Goal: Task Accomplishment & Management: Complete application form

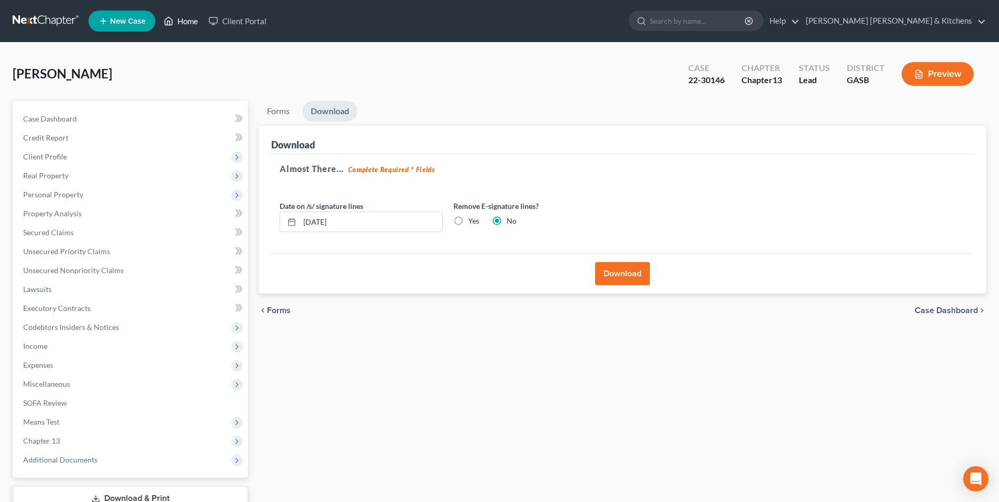
click at [183, 27] on link "Home" at bounding box center [180, 21] width 45 height 19
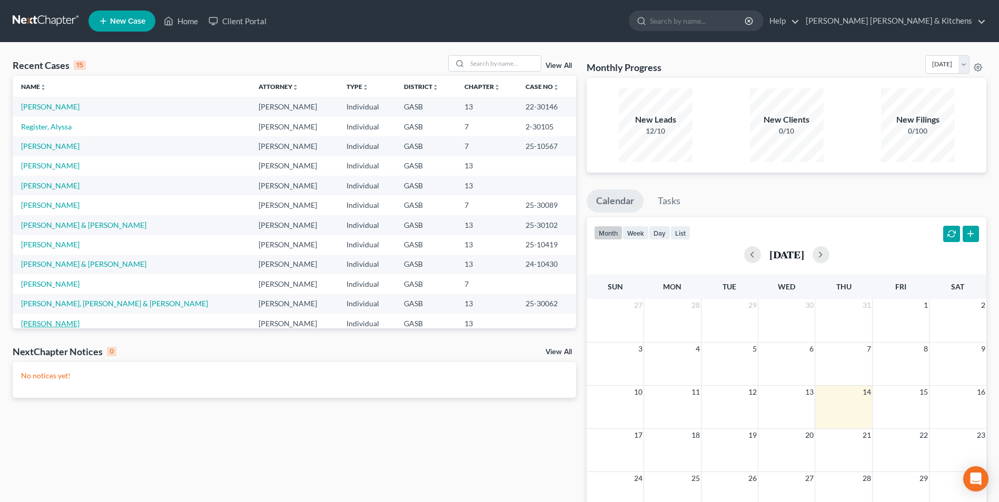
click at [55, 323] on link "[PERSON_NAME]" at bounding box center [50, 323] width 58 height 9
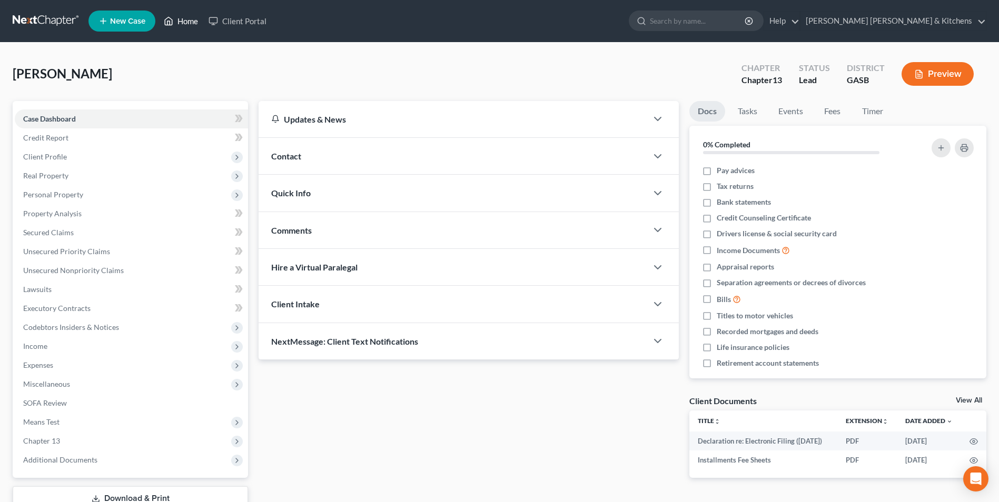
click at [183, 24] on link "Home" at bounding box center [180, 21] width 45 height 19
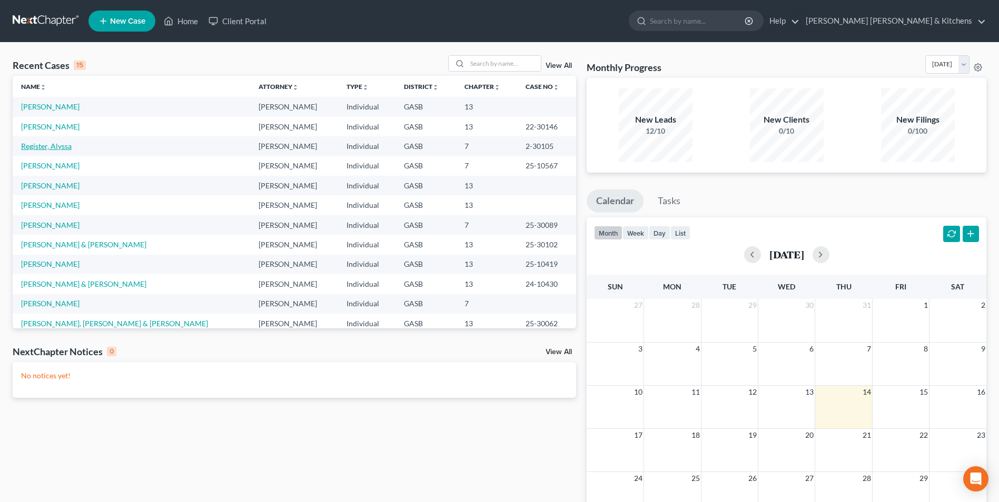
click at [46, 146] on link "Register, Alyssa" at bounding box center [46, 146] width 51 height 9
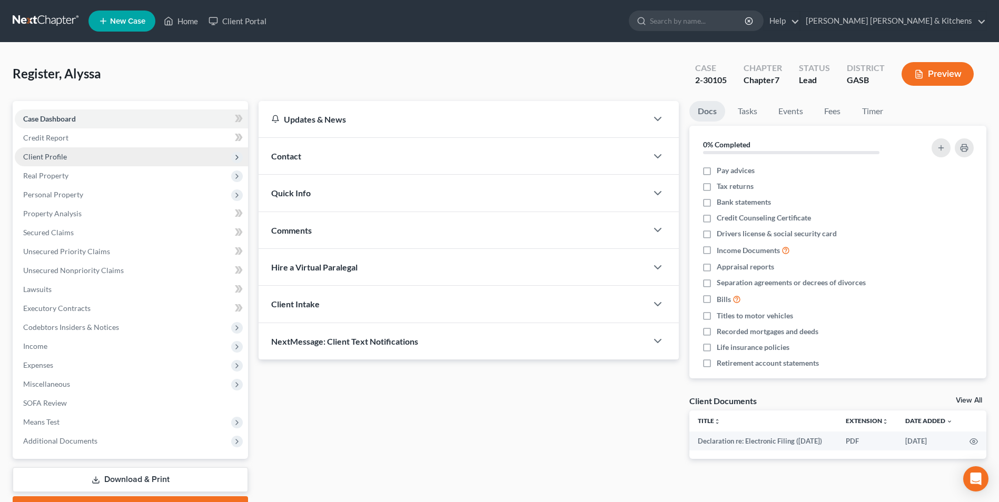
click at [46, 160] on span "Client Profile" at bounding box center [45, 156] width 44 height 9
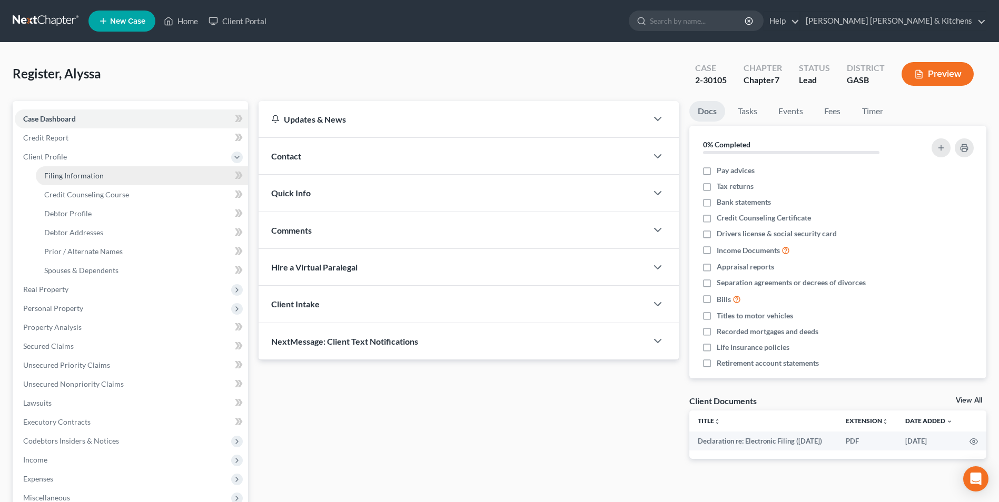
click at [49, 178] on span "Filing Information" at bounding box center [73, 175] width 59 height 9
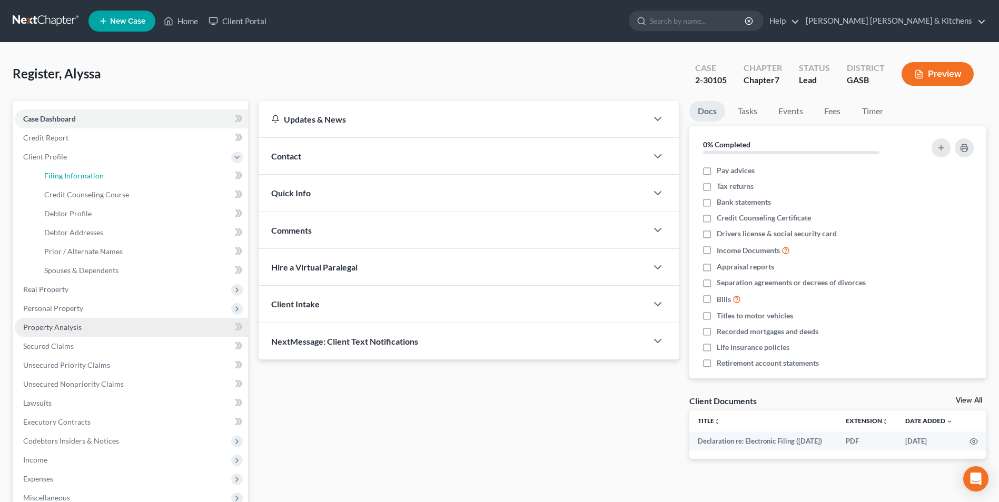
select select "1"
select select "0"
select select "20"
select select "0"
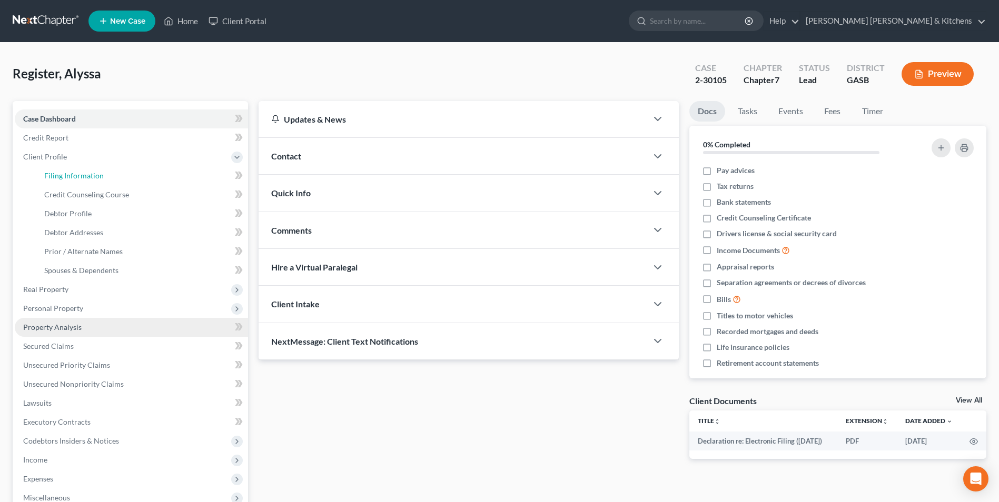
select select "10"
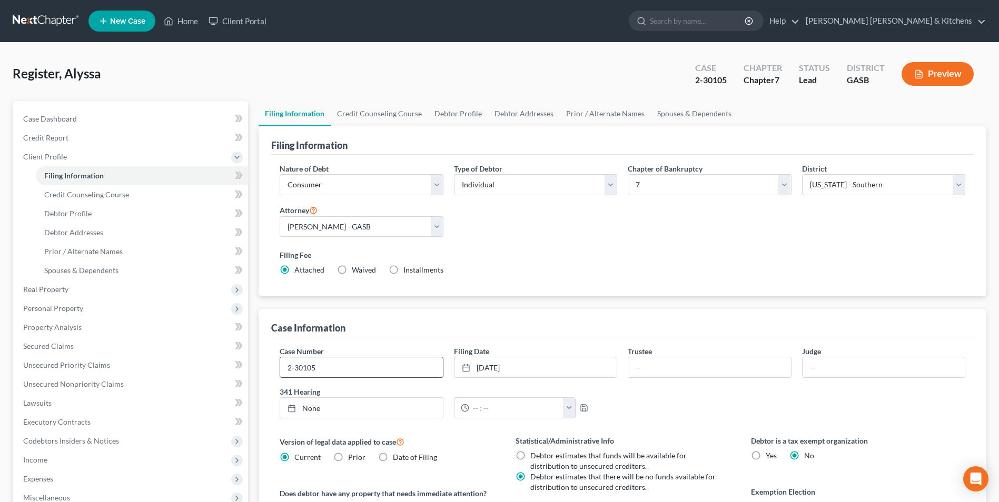
click at [292, 370] on input "2-30105" at bounding box center [361, 368] width 162 height 20
type input "25-30105"
click at [181, 17] on link "Home" at bounding box center [180, 21] width 45 height 19
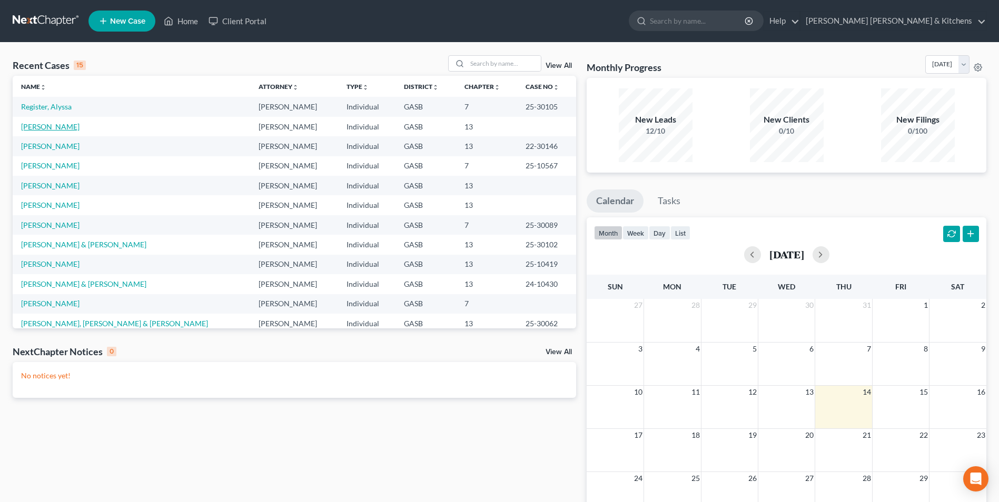
click at [38, 128] on link "[PERSON_NAME]" at bounding box center [50, 126] width 58 height 9
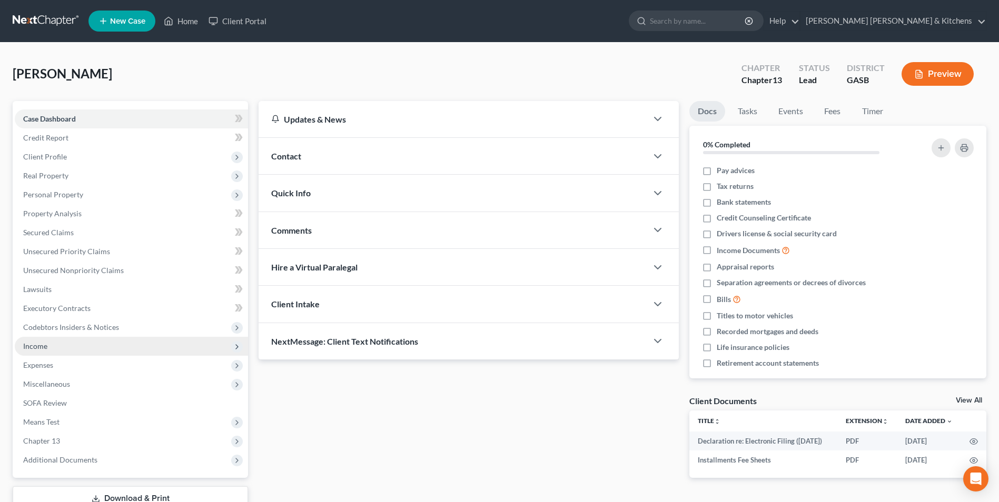
click at [26, 354] on span "Income" at bounding box center [131, 346] width 233 height 19
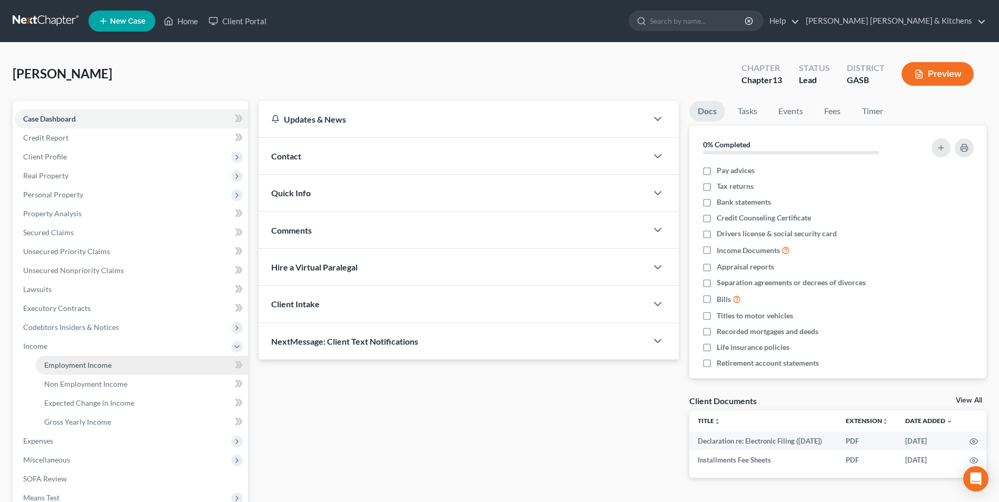
click at [45, 362] on span "Employment Income" at bounding box center [77, 365] width 67 height 9
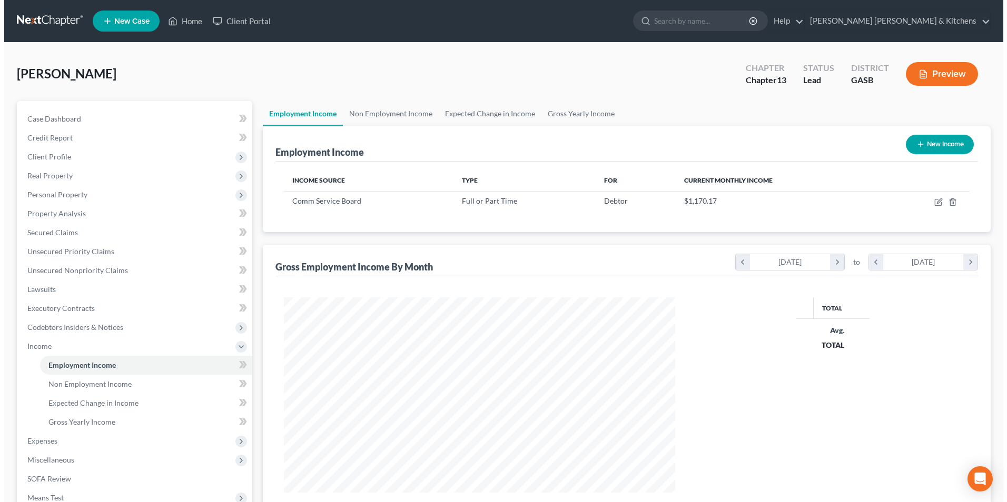
scroll to position [195, 412]
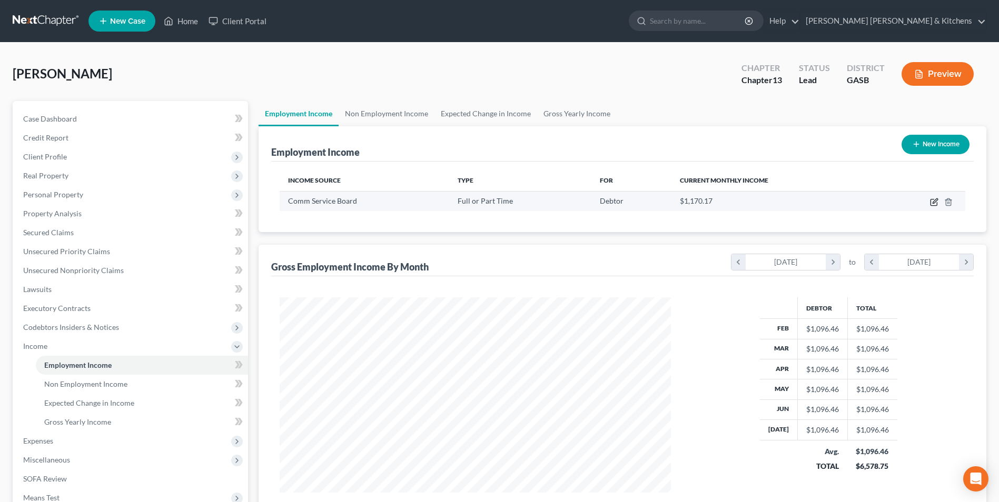
click at [932, 201] on icon "button" at bounding box center [934, 202] width 8 height 8
select select "0"
select select "10"
select select "0"
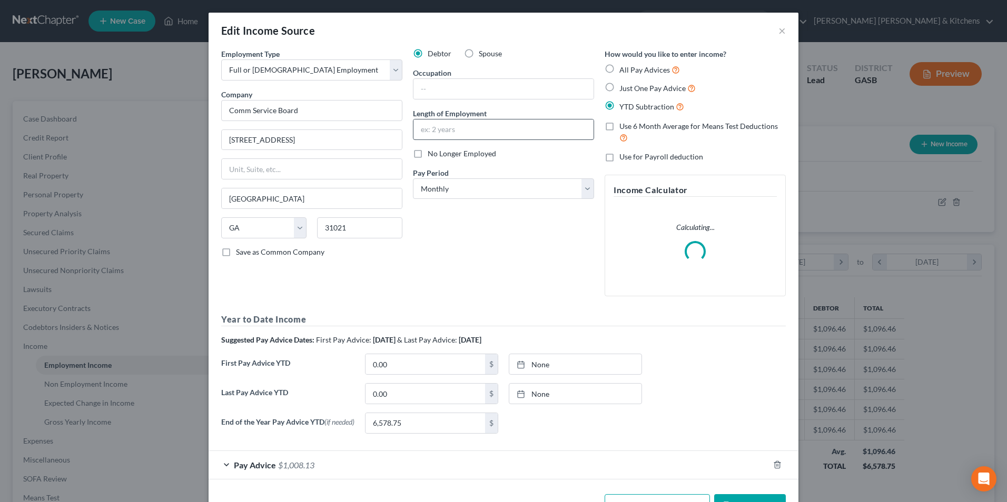
scroll to position [197, 416]
click at [514, 91] on input "text" at bounding box center [503, 89] width 180 height 20
type input "LPC"
click at [496, 124] on input "text" at bounding box center [503, 130] width 180 height 20
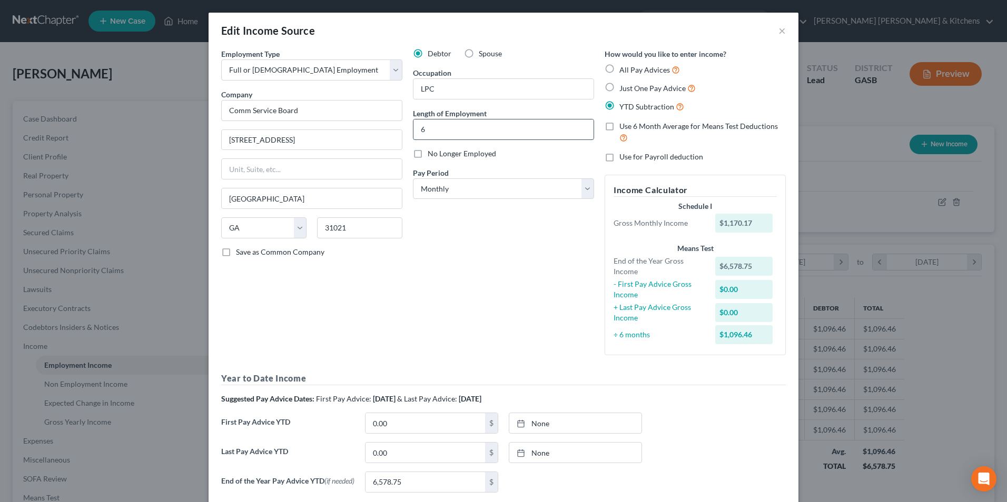
type input "6 yrs"
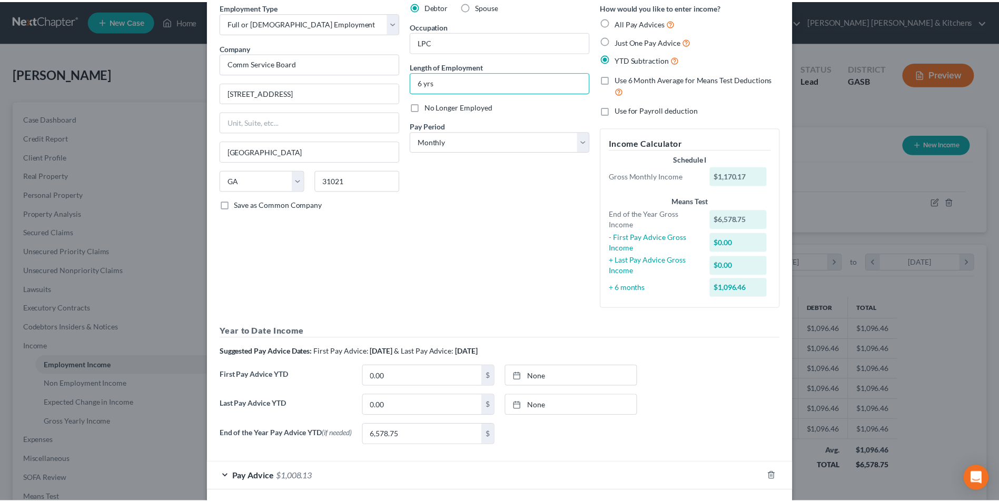
scroll to position [96, 0]
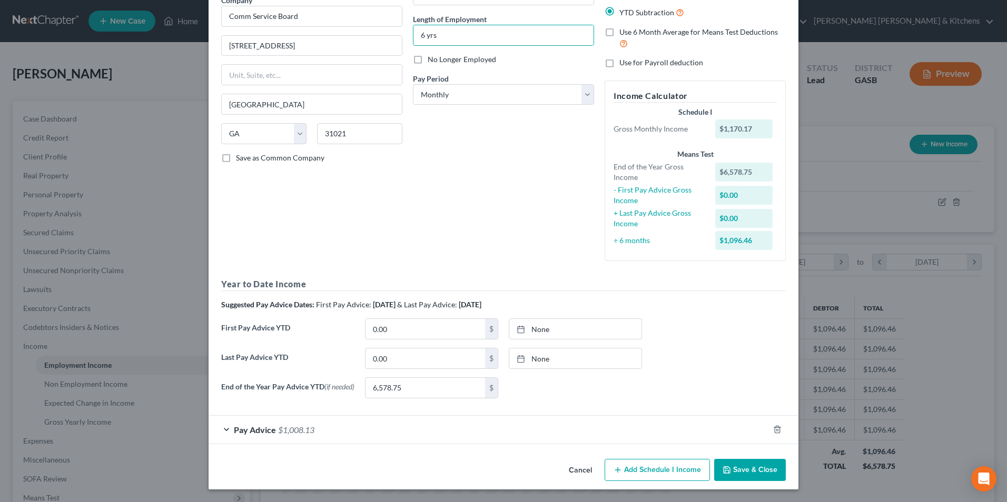
click at [739, 472] on button "Save & Close" at bounding box center [750, 470] width 72 height 22
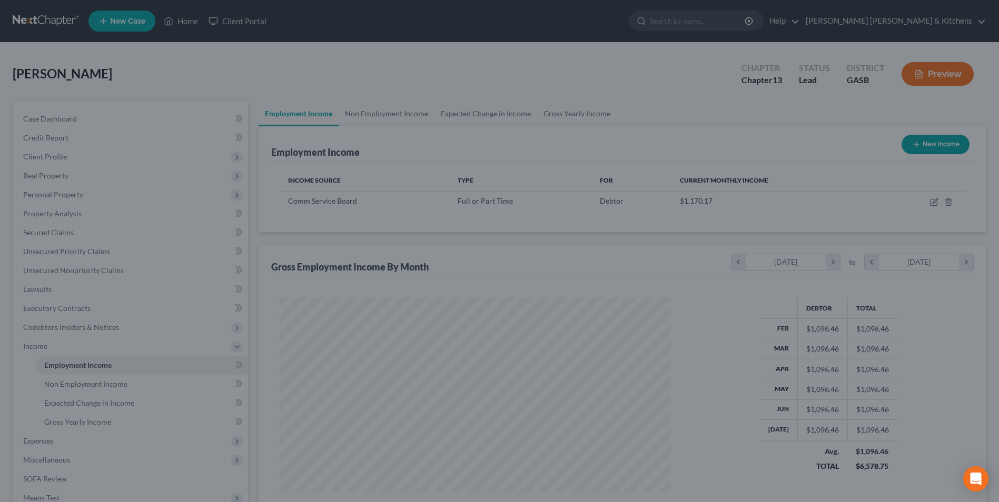
scroll to position [526330, 526113]
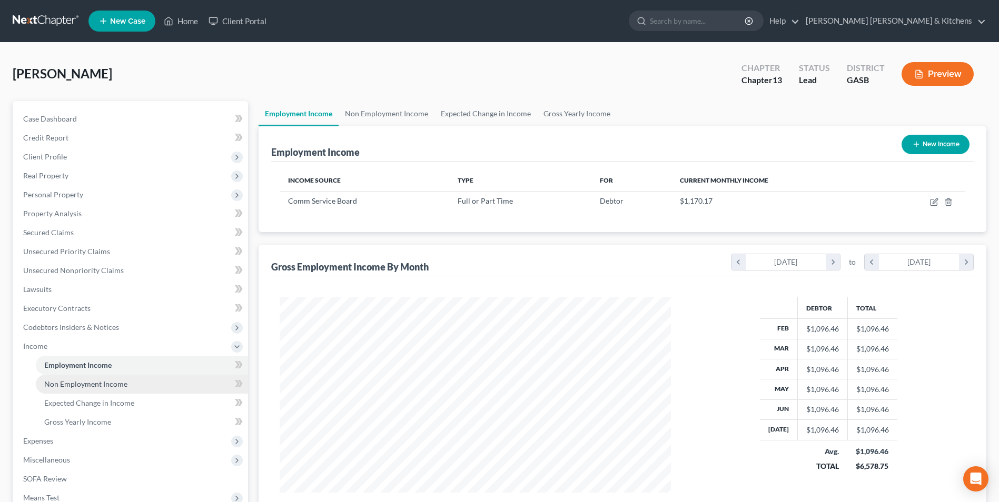
click at [87, 379] on link "Non Employment Income" at bounding box center [142, 384] width 212 height 19
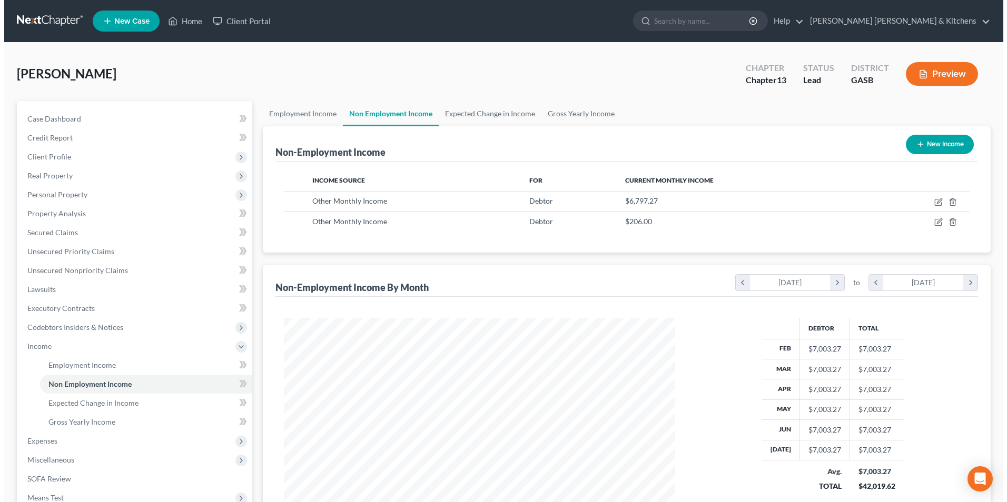
scroll to position [195, 412]
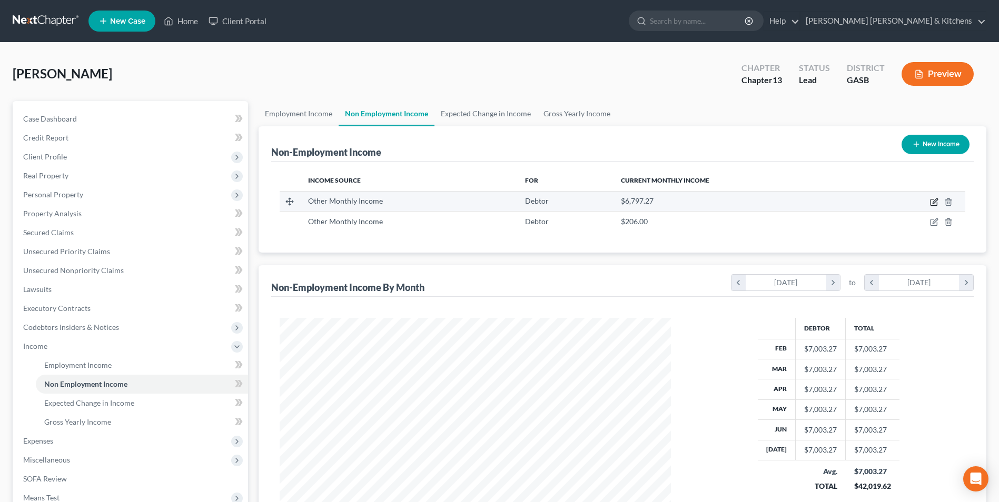
click at [932, 202] on icon "button" at bounding box center [934, 202] width 8 height 8
select select "13"
select select "0"
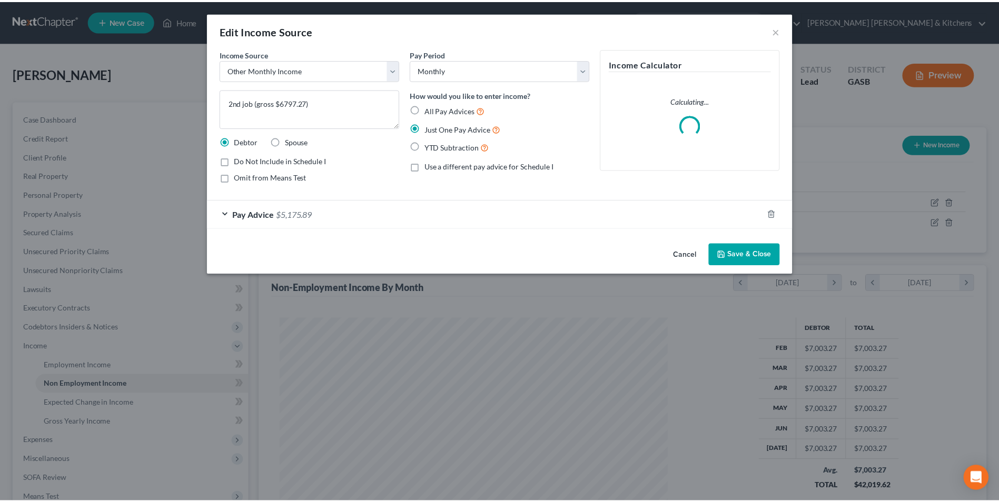
scroll to position [197, 416]
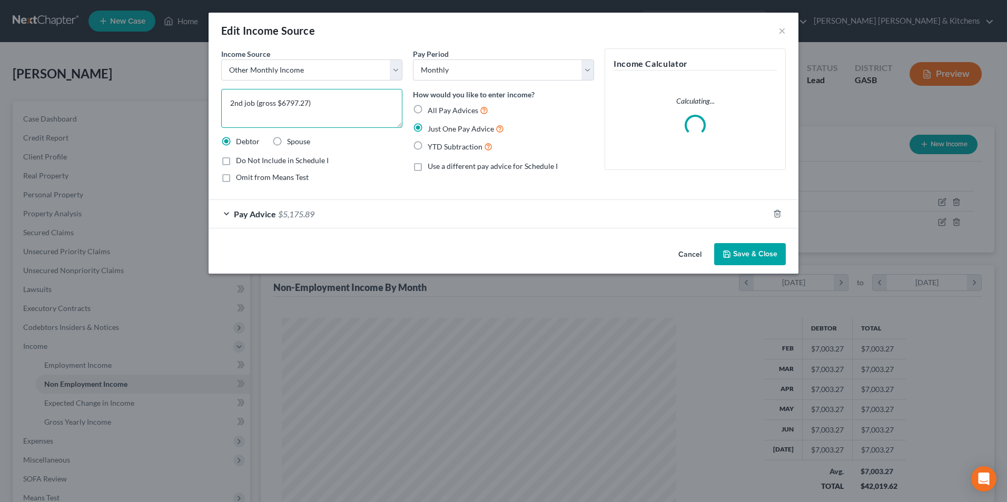
click at [254, 106] on textarea "2nd job (gross $6797.27)" at bounding box center [311, 108] width 181 height 39
type textarea "2nd job ADP-CSB (gross $6797.27)"
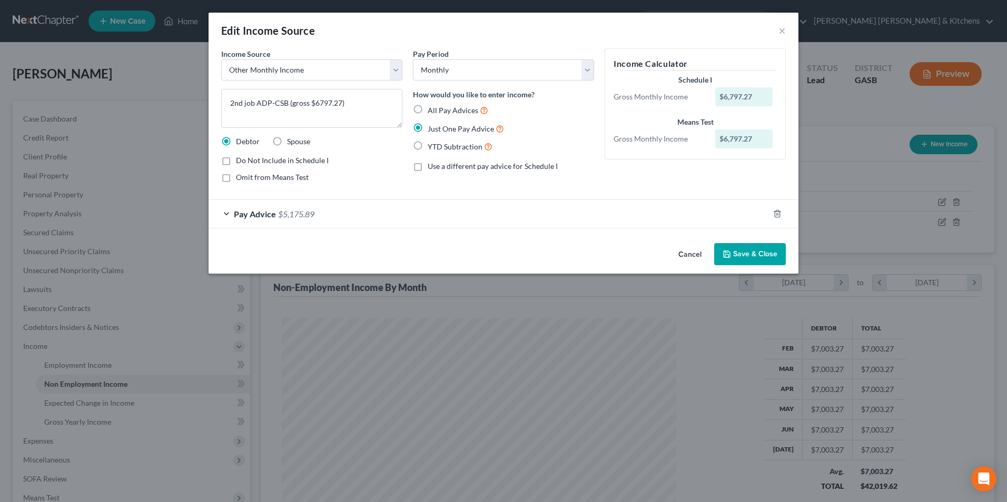
click at [755, 257] on button "Save & Close" at bounding box center [750, 254] width 72 height 22
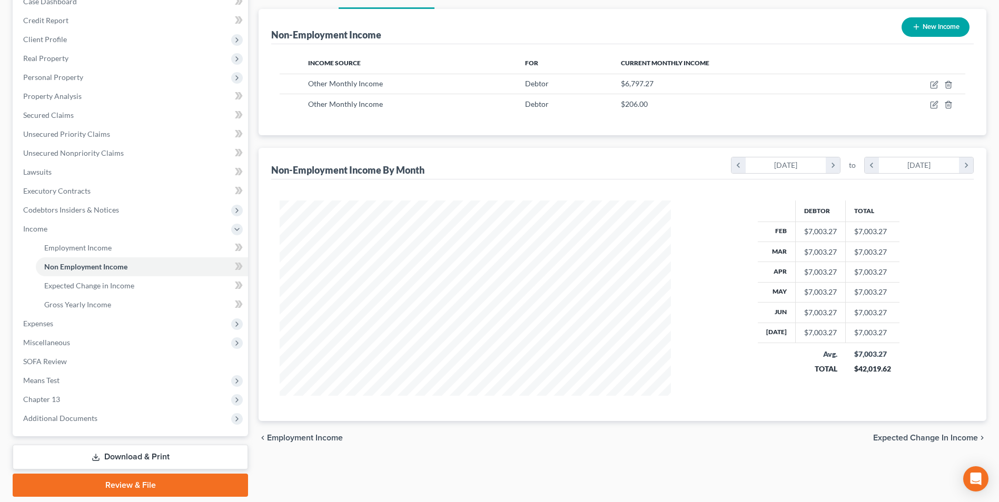
scroll to position [152, 0]
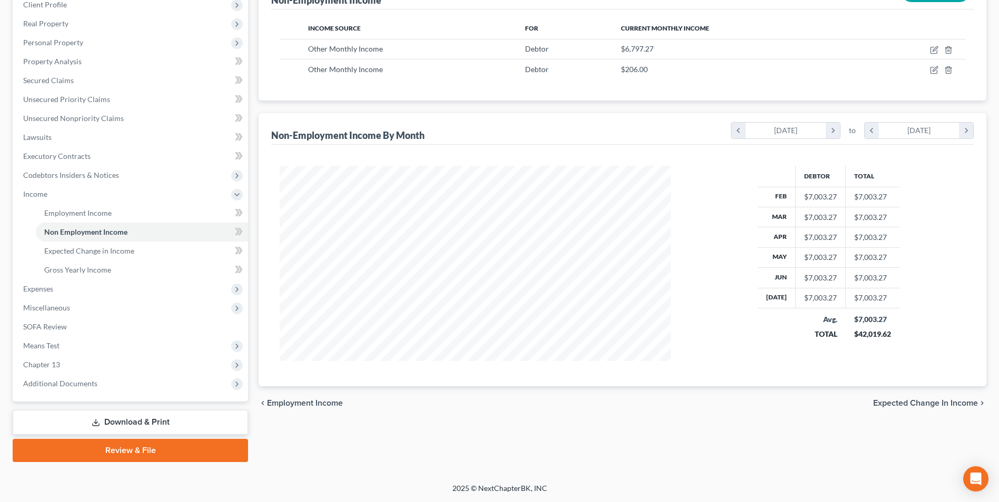
click at [139, 424] on link "Download & Print" at bounding box center [130, 422] width 235 height 25
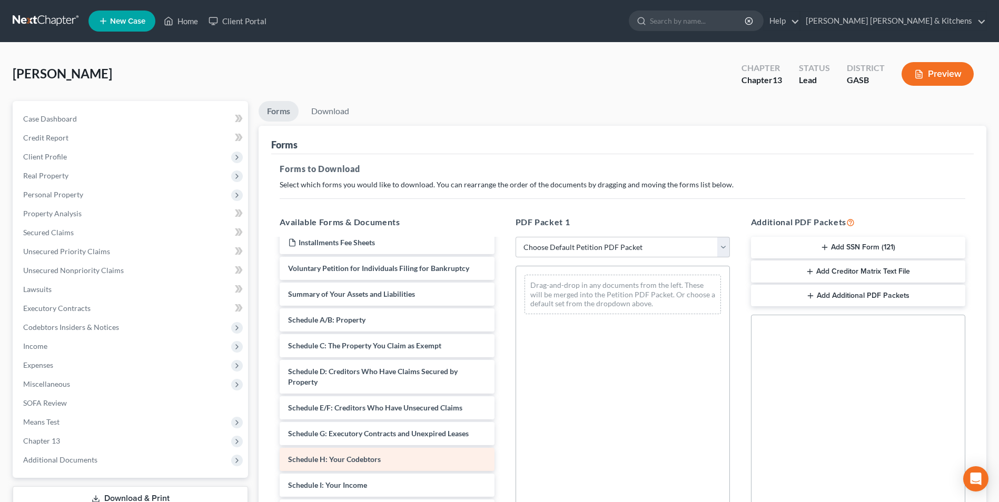
scroll to position [53, 0]
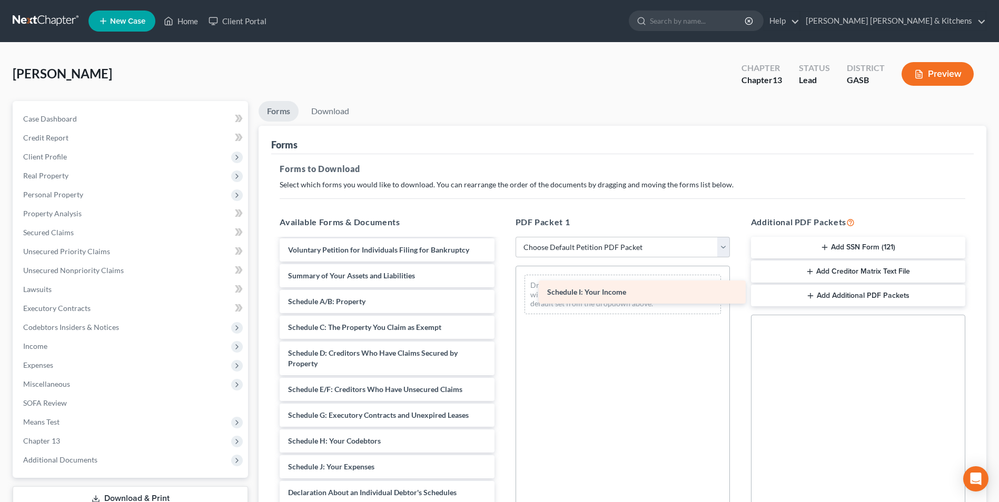
drag, startPoint x: 384, startPoint y: 474, endPoint x: 646, endPoint y: 296, distance: 316.9
click at [502, 296] on div "Schedule I: Your Income Declaration re: Electronic Filing ([DATE]) Installments…" at bounding box center [386, 446] width 231 height 519
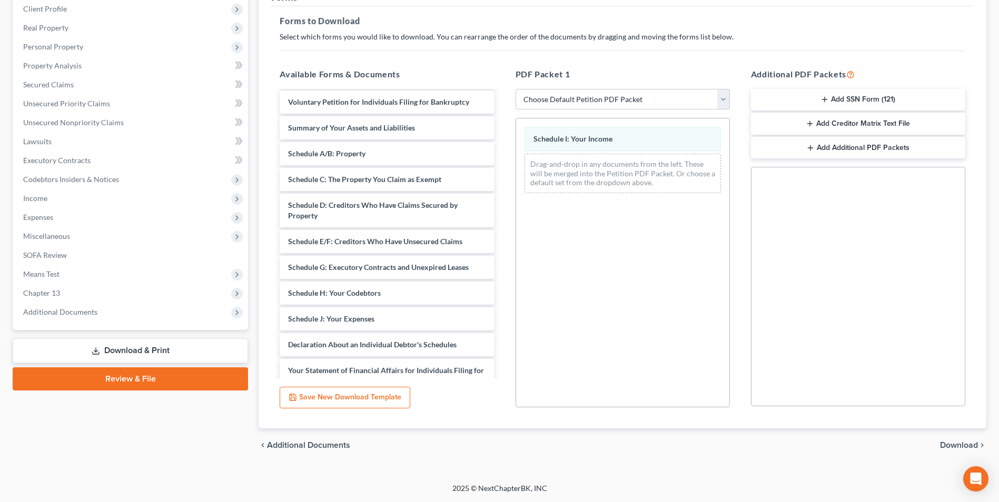
click at [944, 446] on span "Download" at bounding box center [959, 445] width 38 height 8
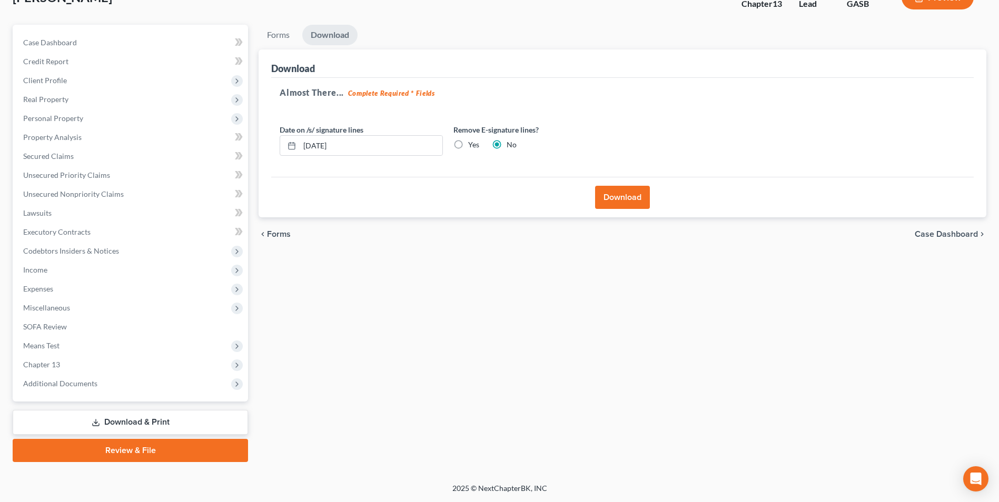
scroll to position [76, 0]
click at [600, 194] on button "Download" at bounding box center [622, 197] width 55 height 23
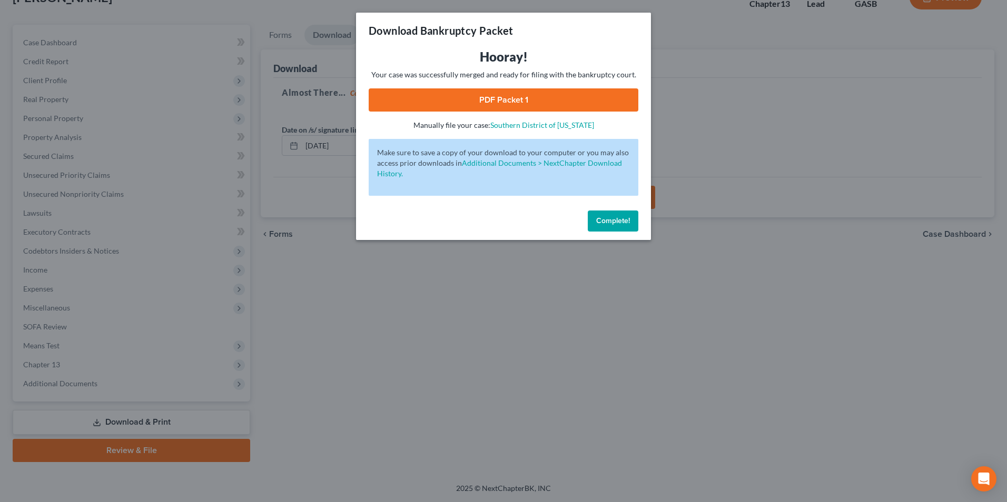
drag, startPoint x: 502, startPoint y: 101, endPoint x: 545, endPoint y: 151, distance: 66.1
click at [502, 101] on link "PDF Packet 1" at bounding box center [504, 99] width 270 height 23
click at [442, 372] on div "Download Bankruptcy Packet Hooray! Your case was successfully merged and ready …" at bounding box center [503, 251] width 1007 height 502
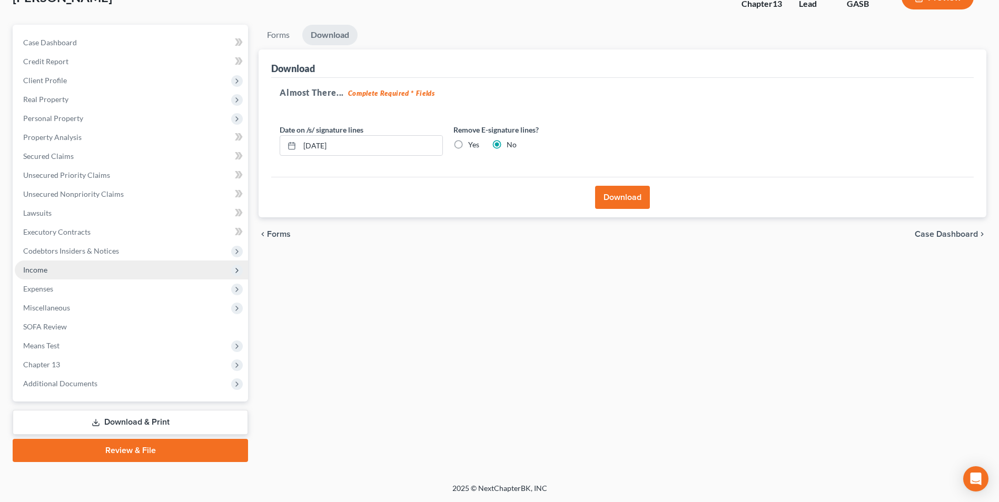
click at [40, 273] on span "Income" at bounding box center [35, 269] width 24 height 9
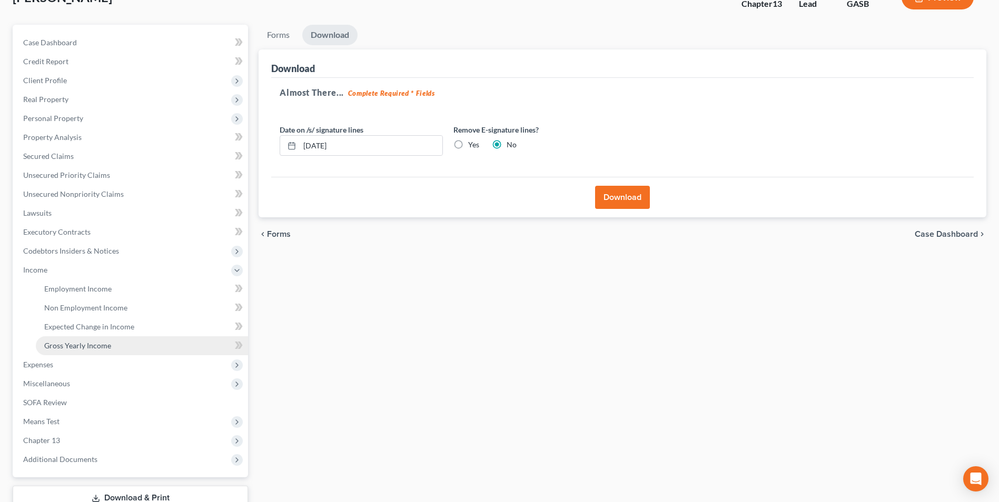
click at [61, 342] on span "Gross Yearly Income" at bounding box center [77, 345] width 67 height 9
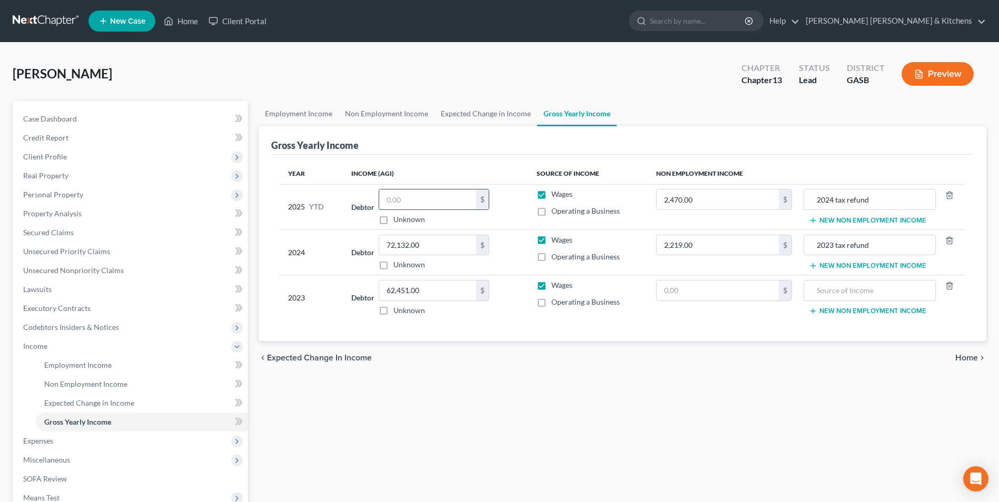
click at [424, 205] on input "text" at bounding box center [427, 200] width 97 height 20
type input "42,114"
drag, startPoint x: 62, startPoint y: 236, endPoint x: 77, endPoint y: 241, distance: 15.5
click at [62, 236] on span "Secured Claims" at bounding box center [48, 232] width 51 height 9
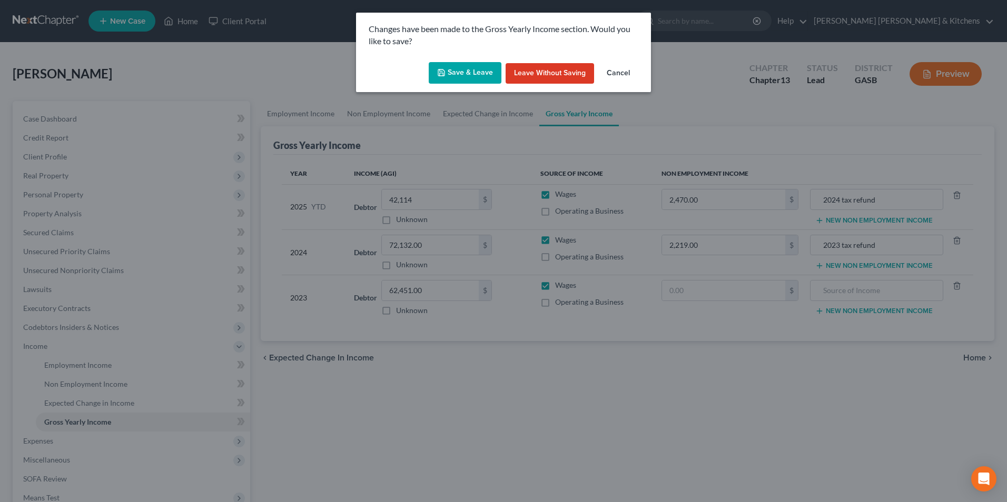
click at [461, 75] on button "Save & Leave" at bounding box center [465, 73] width 73 height 22
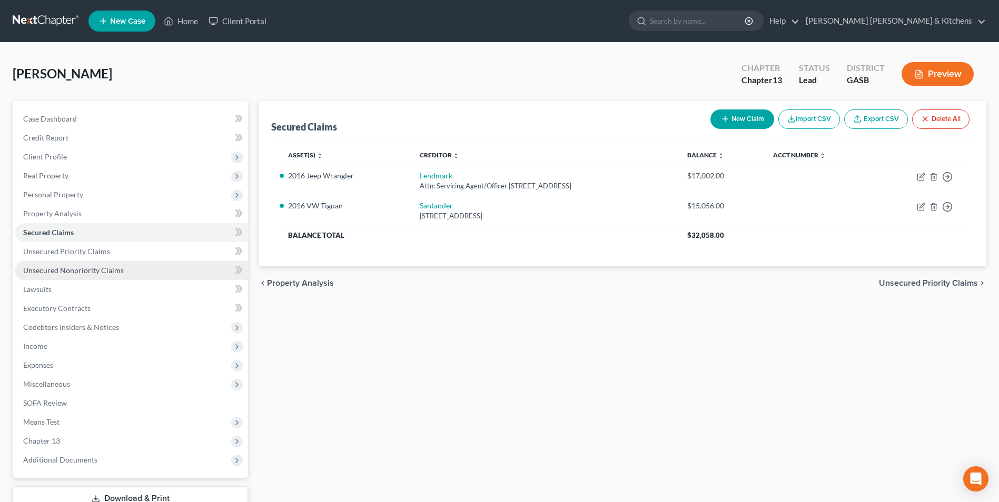
click at [116, 270] on span "Unsecured Nonpriority Claims" at bounding box center [73, 270] width 101 height 9
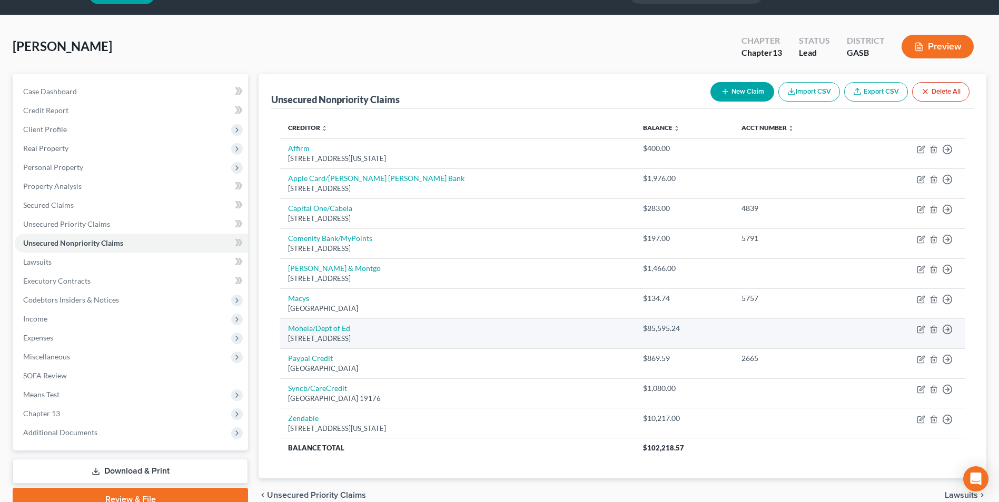
scroll to position [53, 0]
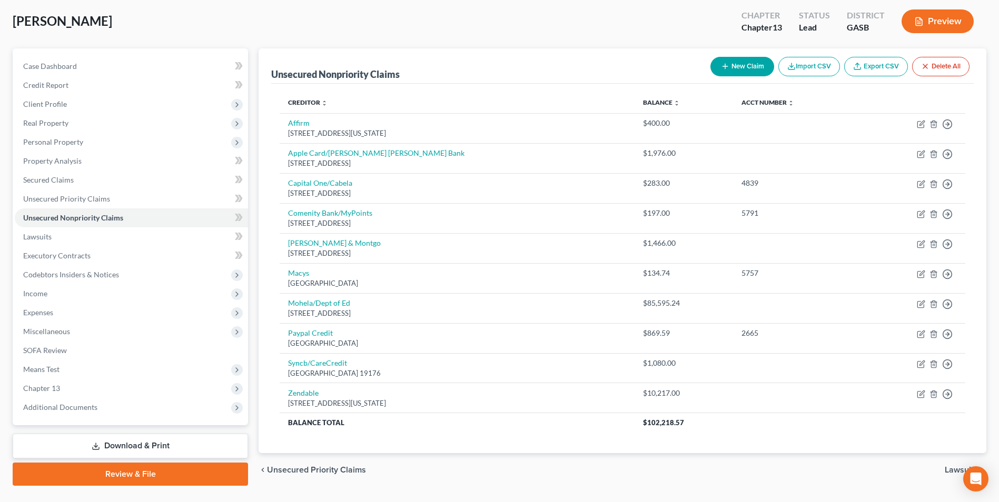
click at [743, 70] on button "New Claim" at bounding box center [742, 66] width 64 height 19
select select "0"
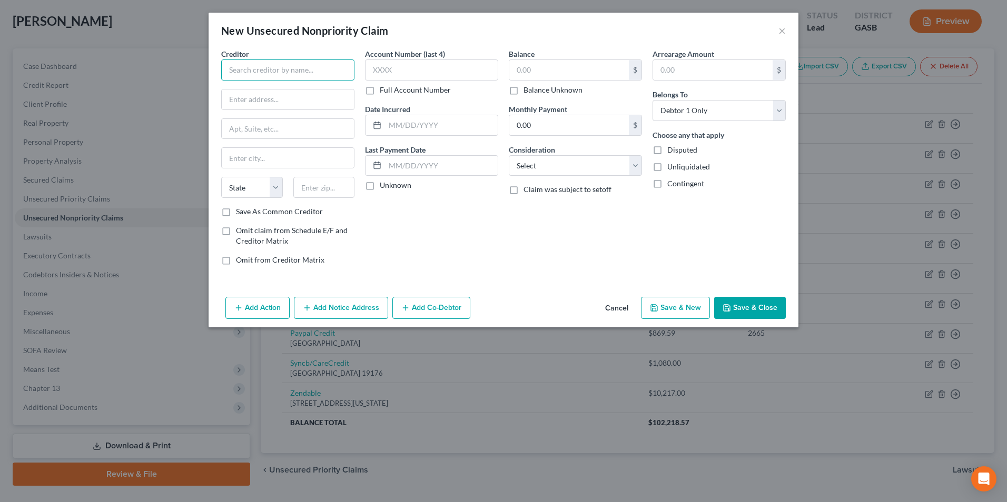
click at [318, 75] on input "text" at bounding box center [287, 69] width 133 height 21
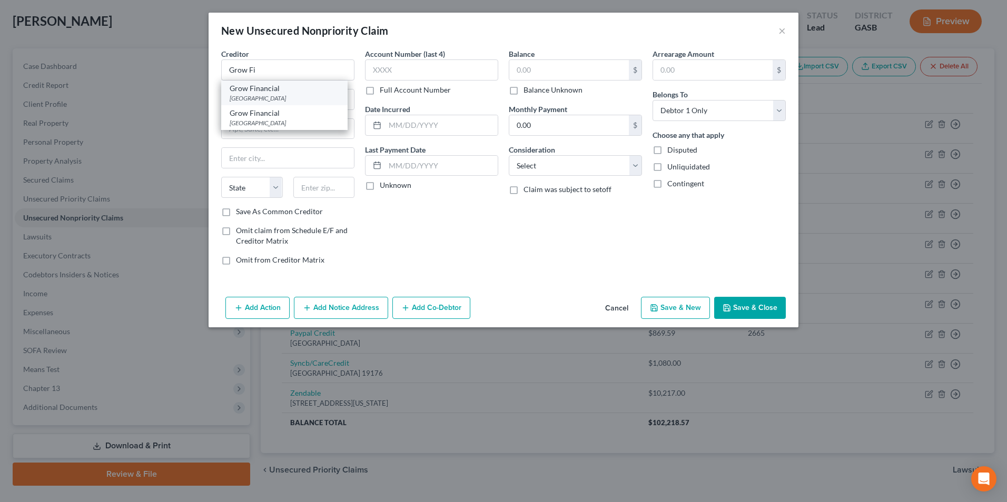
click at [313, 90] on div "Grow Financial" at bounding box center [285, 88] width 110 height 11
type input "Grow Financial"
type input "PO Box 89947"
type input "[GEOGRAPHIC_DATA]"
select select "9"
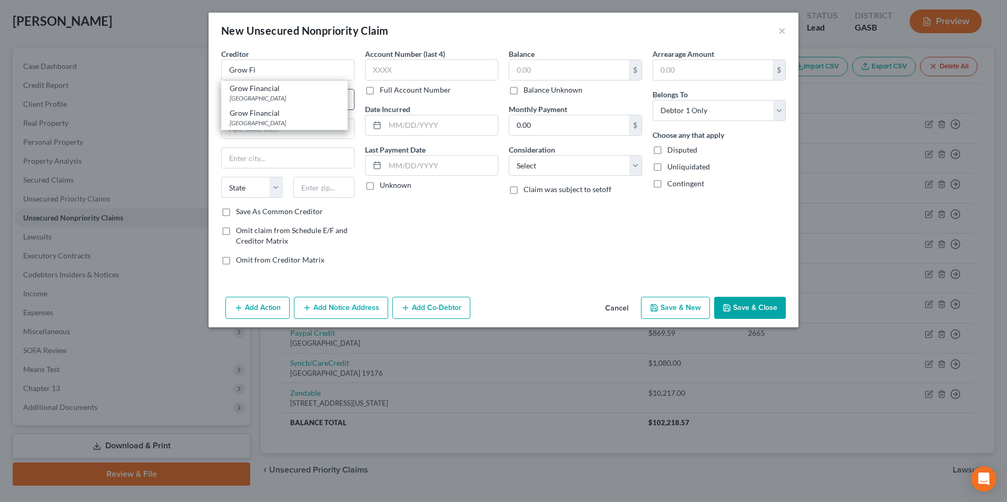
type input "33689"
click at [236, 238] on label "Omit claim from Schedule E/F and Creditor Matrix" at bounding box center [295, 235] width 118 height 21
click at [240, 232] on input "Omit claim from Schedule E/F and Creditor Matrix" at bounding box center [243, 228] width 7 height 7
checkbox input "true"
click at [423, 169] on input "text" at bounding box center [441, 166] width 113 height 20
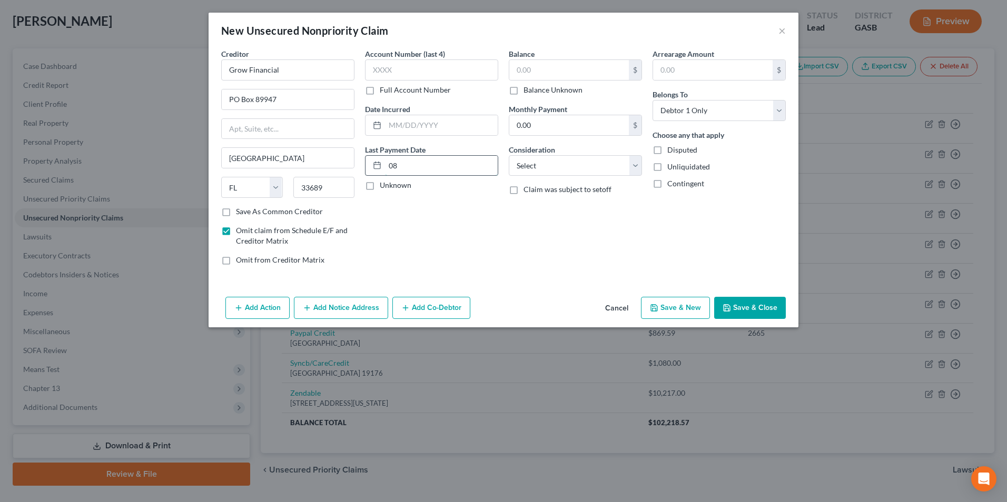
type input "[DATE]"
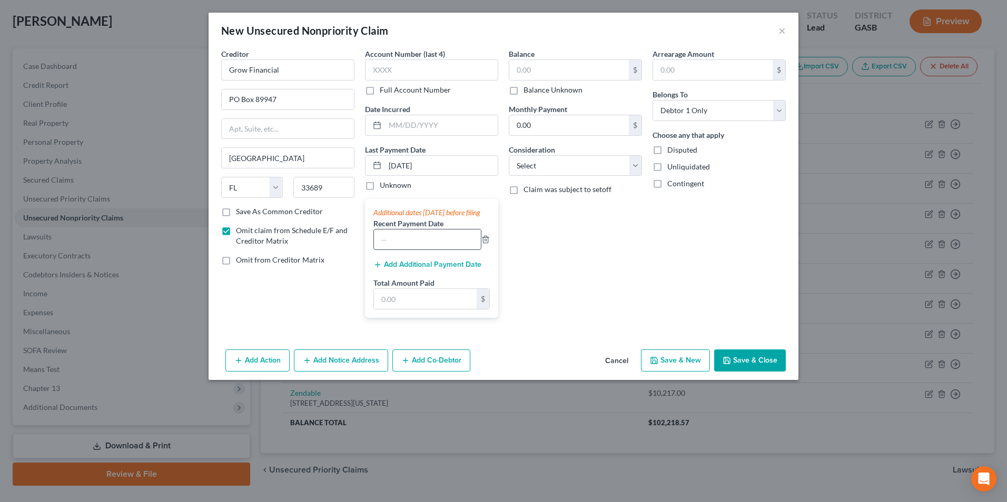
click at [421, 250] on input "text" at bounding box center [427, 240] width 107 height 20
type input "[DATE]"
click at [401, 269] on button "Add Additional Payment Date" at bounding box center [427, 265] width 108 height 8
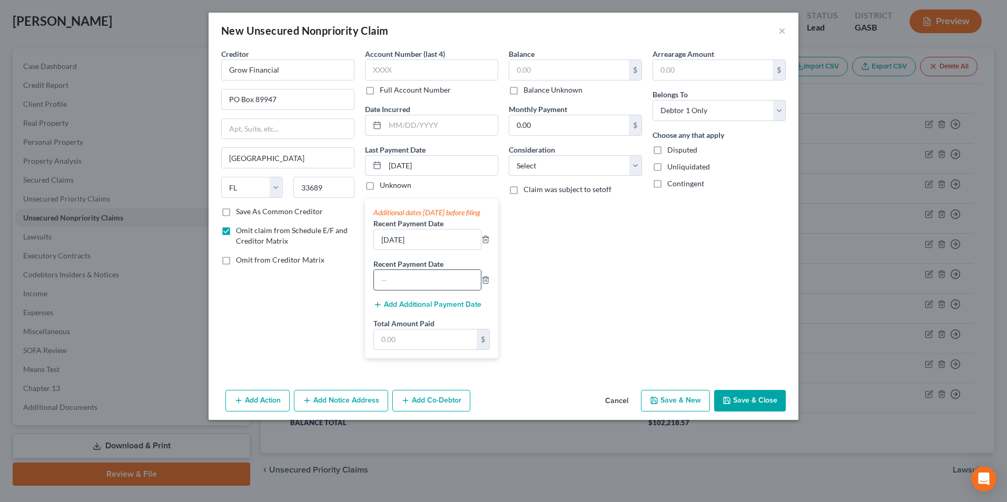
click at [401, 290] on input "text" at bounding box center [427, 280] width 107 height 20
type input "[DATE]"
click at [425, 346] on input "text" at bounding box center [425, 340] width 103 height 20
type input "1,723"
type input "42,000"
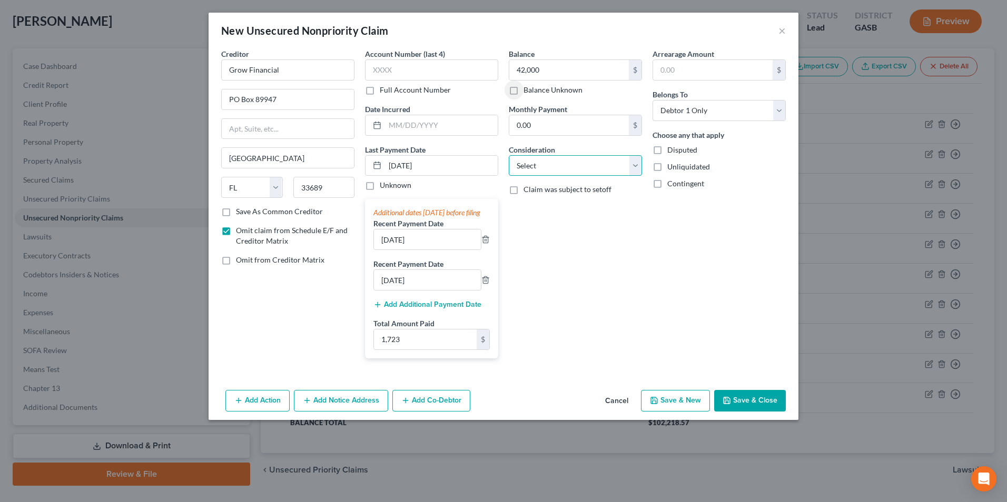
click at [543, 176] on select "Select Cable / Satellite Services Collection Agency Credit Card Debt Debt Couns…" at bounding box center [575, 165] width 133 height 21
select select "14"
click at [509, 155] on select "Select Cable / Satellite Services Collection Agency Credit Card Debt Debt Couns…" at bounding box center [575, 165] width 133 height 21
type input "vehicle pymt in [PERSON_NAME] name"
click at [762, 412] on button "Save & Close" at bounding box center [750, 401] width 72 height 22
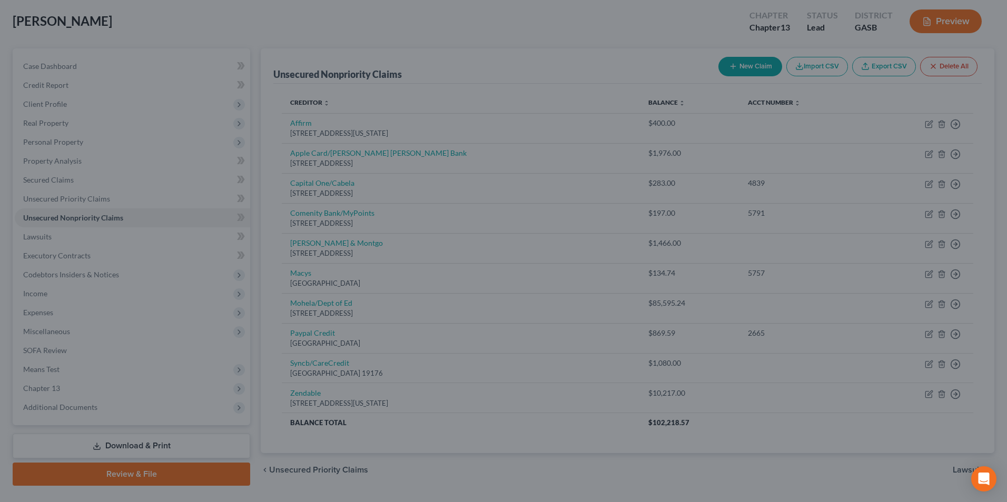
type input "42,000.00"
type input "1,723.00"
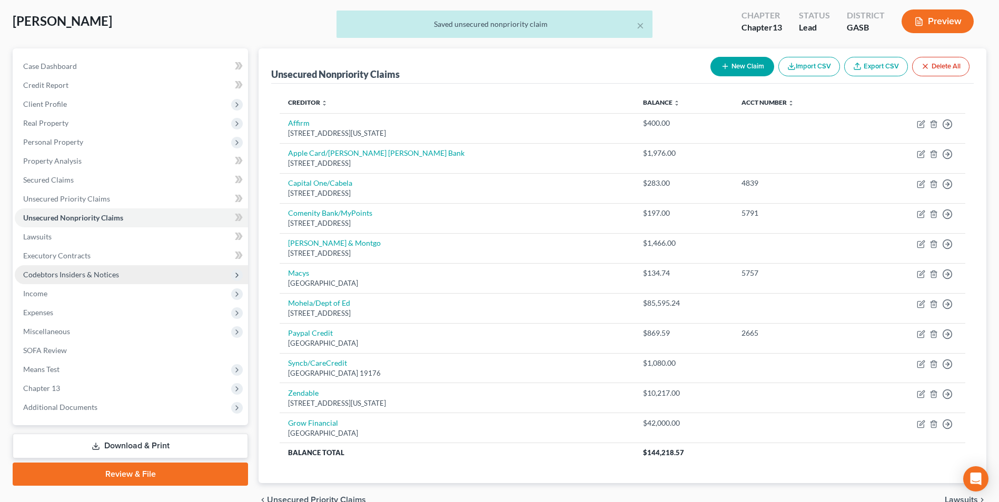
click at [52, 273] on span "Codebtors Insiders & Notices" at bounding box center [71, 274] width 96 height 9
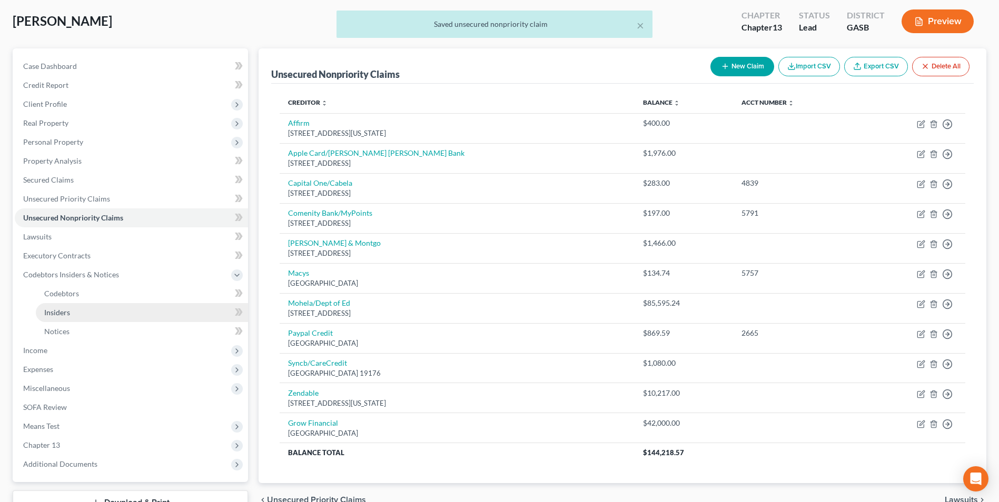
click at [60, 313] on span "Insiders" at bounding box center [57, 312] width 26 height 9
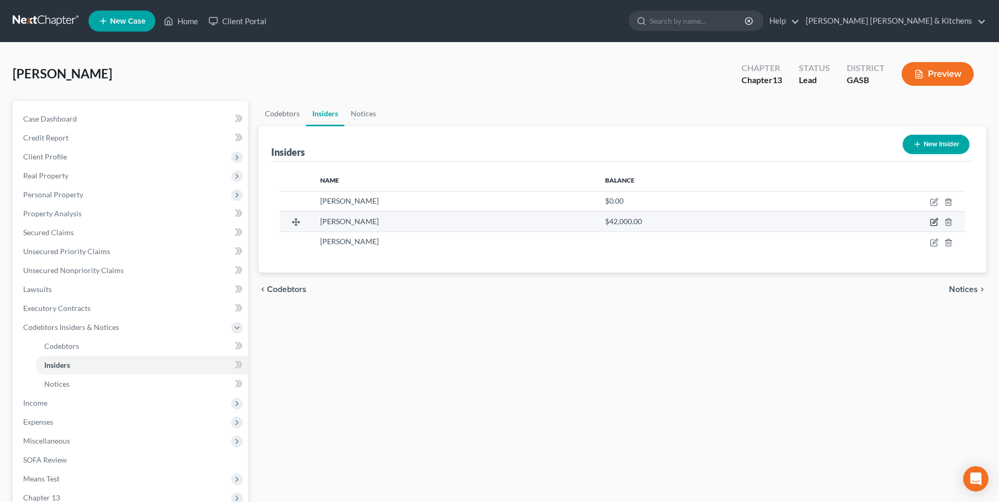
click at [931, 222] on icon "button" at bounding box center [934, 222] width 8 height 8
select select "10"
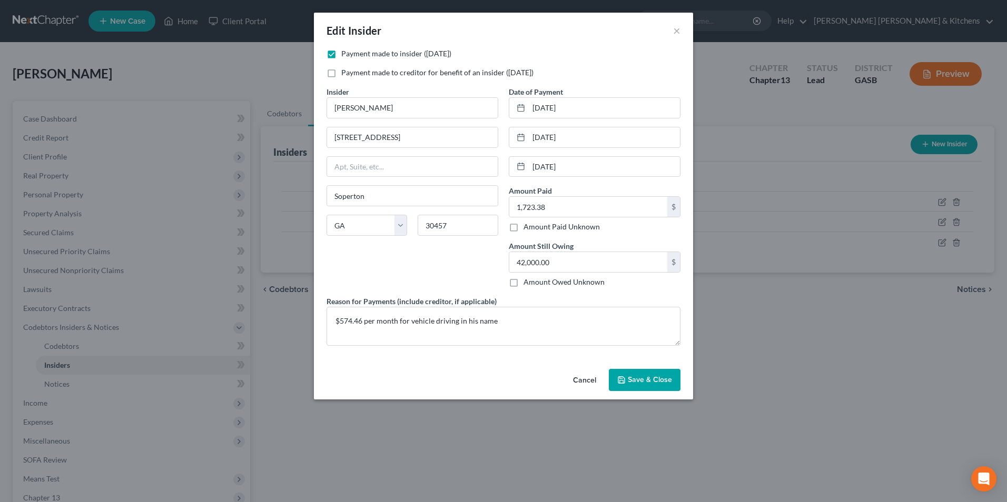
click at [590, 379] on button "Cancel" at bounding box center [584, 380] width 40 height 21
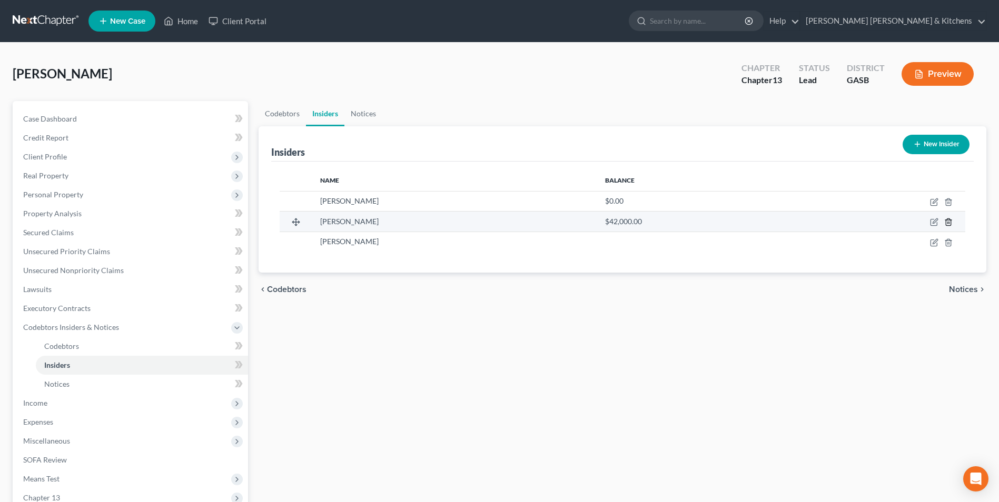
click at [948, 223] on line "button" at bounding box center [948, 223] width 0 height 2
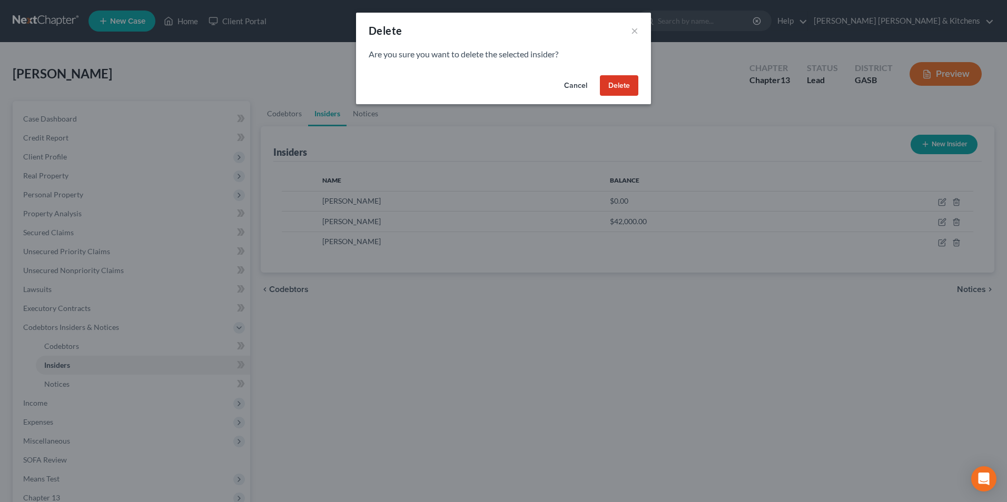
click at [626, 85] on button "Delete" at bounding box center [619, 85] width 38 height 21
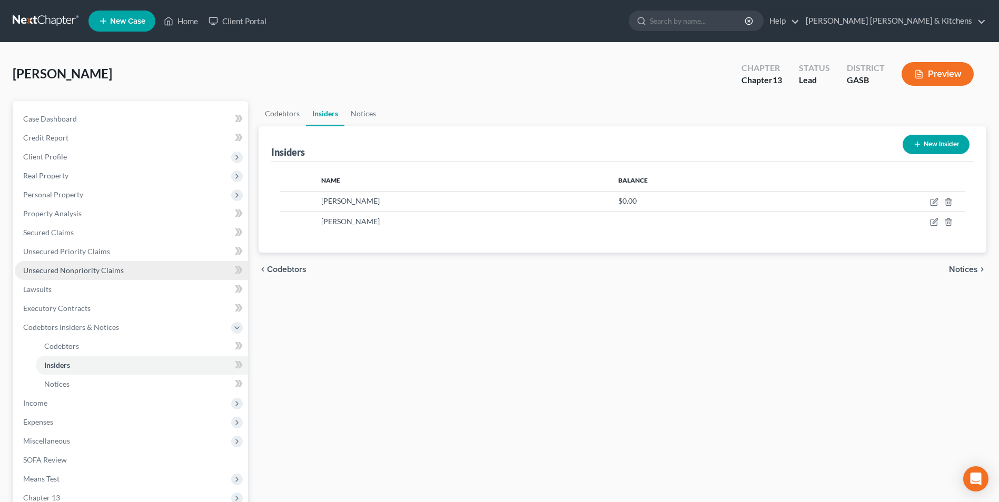
click at [45, 273] on span "Unsecured Nonpriority Claims" at bounding box center [73, 270] width 101 height 9
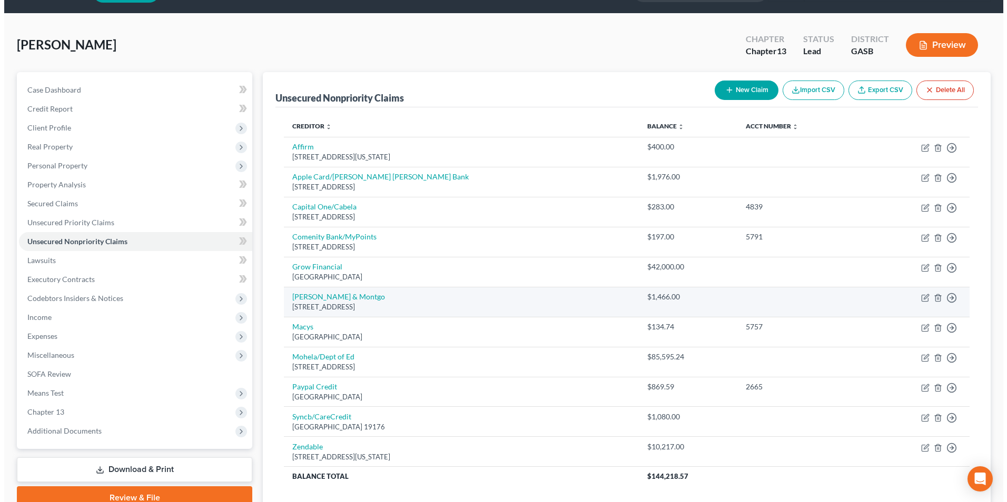
scroll to position [53, 0]
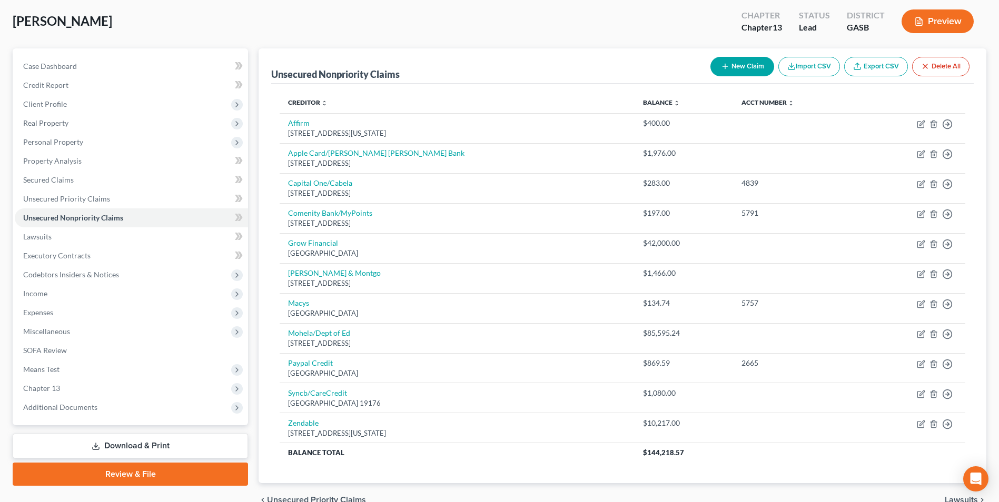
click at [738, 64] on button "New Claim" at bounding box center [742, 66] width 64 height 19
select select "0"
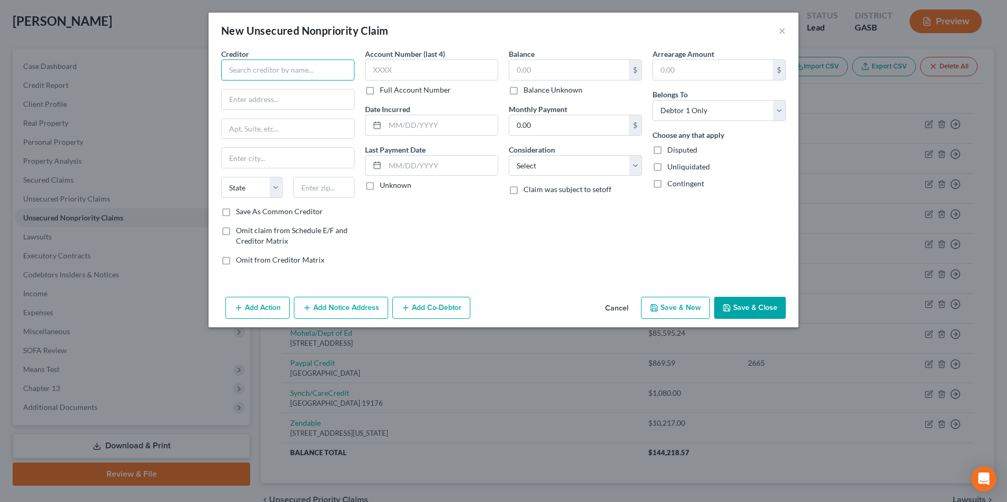
click at [289, 74] on input "text" at bounding box center [287, 69] width 133 height 21
type input "[PERSON_NAME]"
type input "[STREET_ADDRESS]"
type input "30457"
type input "Soperton"
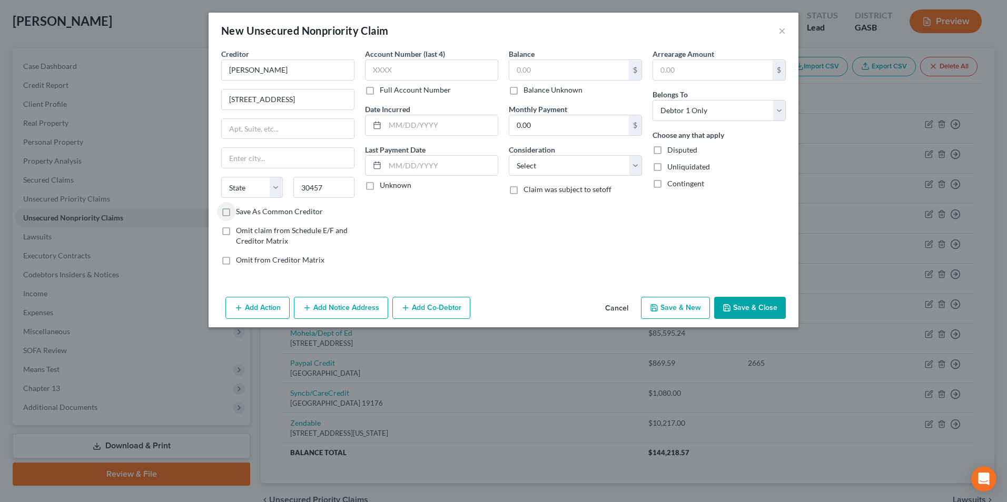
select select "10"
click at [394, 160] on input "text" at bounding box center [441, 166] width 113 height 20
type input "[DATE]"
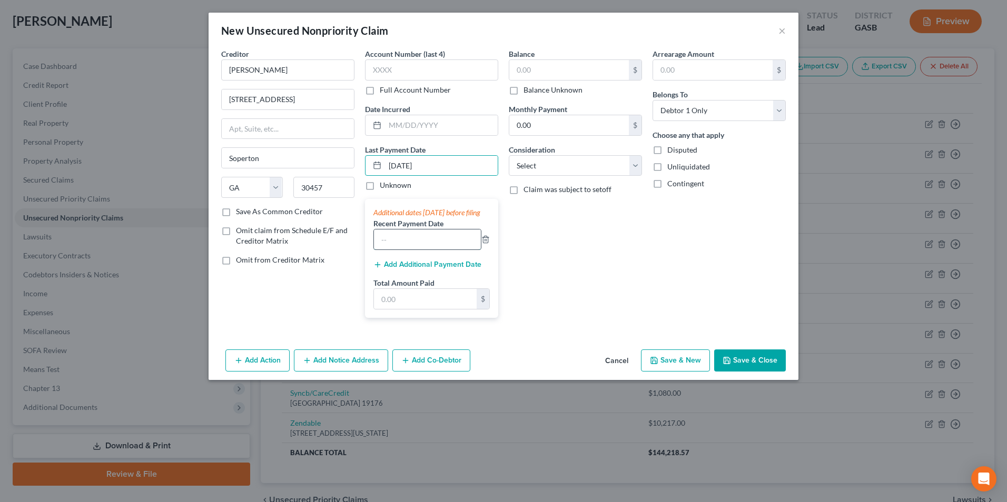
click at [443, 250] on input "text" at bounding box center [427, 240] width 107 height 20
type input "[DATE]"
type input "1,723"
type input "42,000"
click at [385, 269] on button "Add Additional Payment Date" at bounding box center [427, 265] width 108 height 8
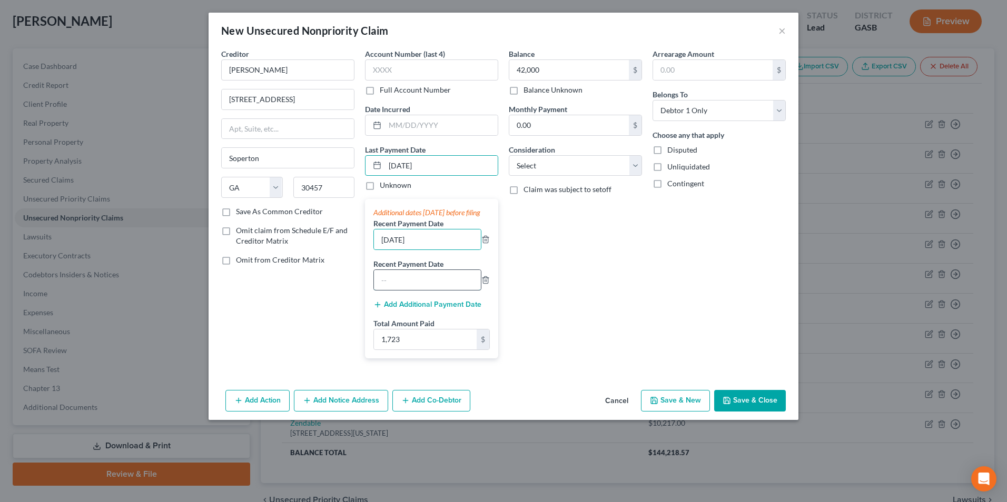
drag, startPoint x: 385, startPoint y: 289, endPoint x: 388, endPoint y: 300, distance: 10.7
click at [385, 289] on input "text" at bounding box center [427, 280] width 107 height 20
type input "[DATE]"
type input "1,056"
click at [523, 93] on label "Balance Unknown" at bounding box center [552, 90] width 59 height 11
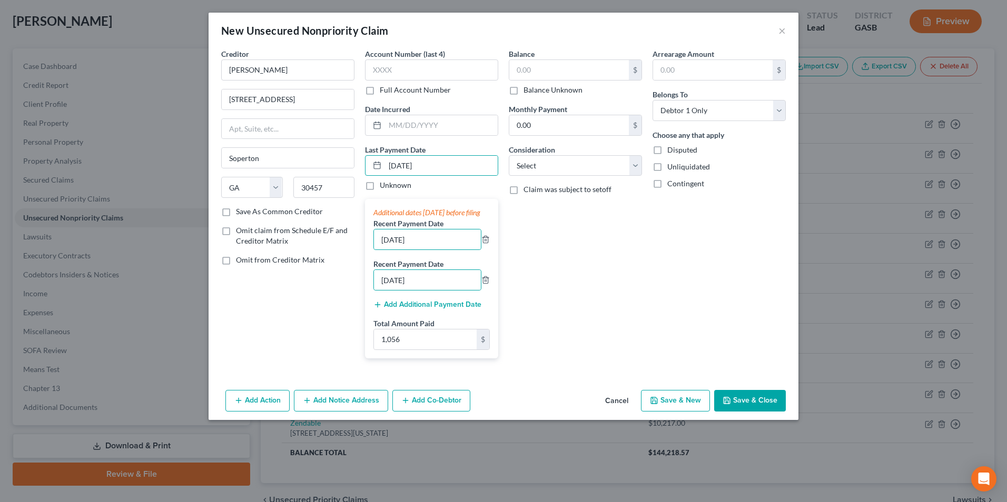
click at [528, 92] on input "Balance Unknown" at bounding box center [531, 88] width 7 height 7
checkbox input "true"
type input "0.00"
click at [524, 163] on select "Select Cable / Satellite Services Collection Agency Credit Card Debt Debt Couns…" at bounding box center [575, 165] width 133 height 21
select select "14"
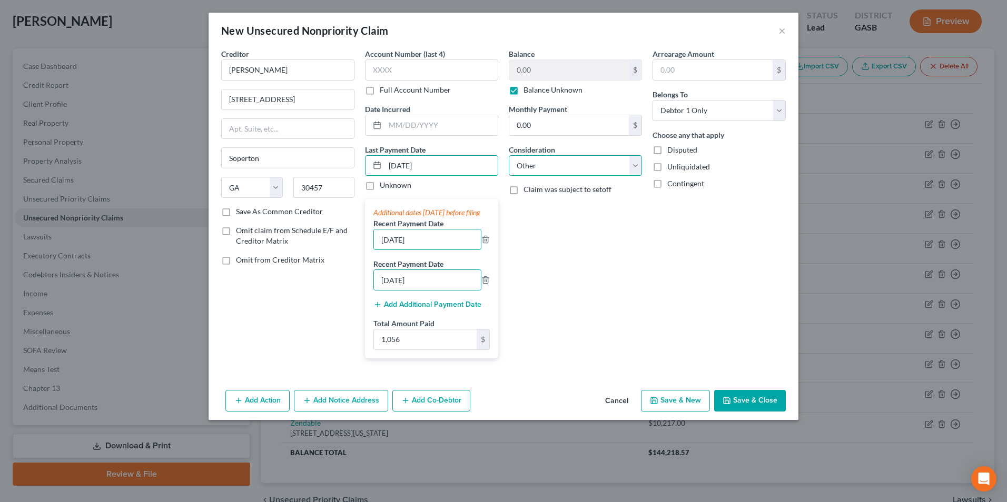
click at [509, 155] on select "Select Cable / Satellite Services Collection Agency Credit Card Debt Debt Couns…" at bounding box center [575, 165] width 133 height 21
click at [533, 204] on input "text" at bounding box center [575, 206] width 132 height 20
type input "1500"
click at [412, 350] on input "1,056" at bounding box center [425, 340] width 103 height 20
type input "1,500"
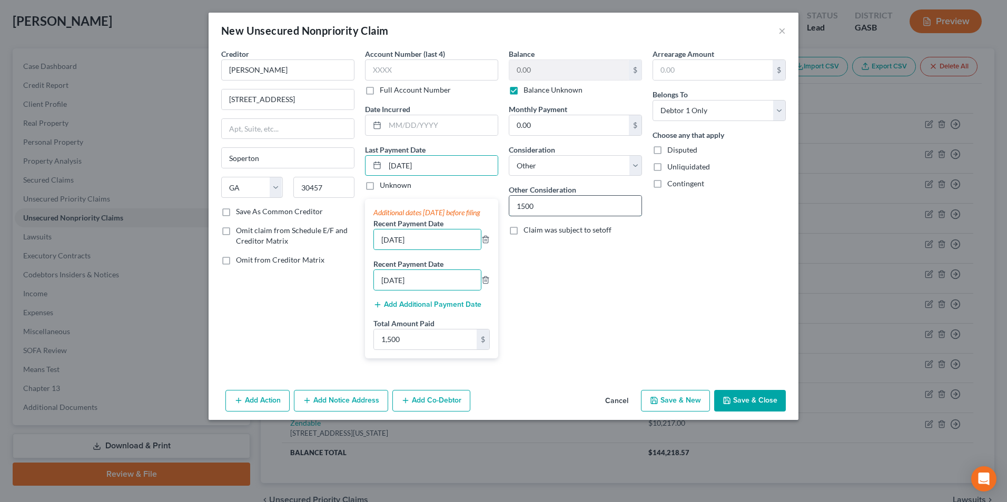
click at [542, 214] on input "1500" at bounding box center [575, 206] width 132 height 20
drag, startPoint x: 541, startPoint y: 212, endPoint x: 505, endPoint y: 202, distance: 37.2
click at [505, 202] on div "Balance 0.00 $ Balance Unknown Balance Undetermined 0.00 $ Balance Unknown Mont…" at bounding box center [575, 207] width 144 height 319
type input "for payment on credit cards in mom's name"
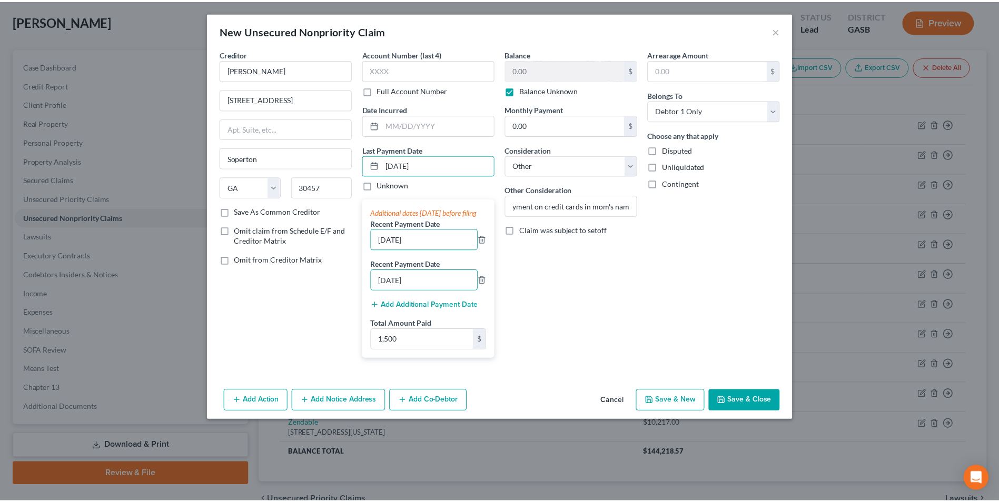
scroll to position [0, 0]
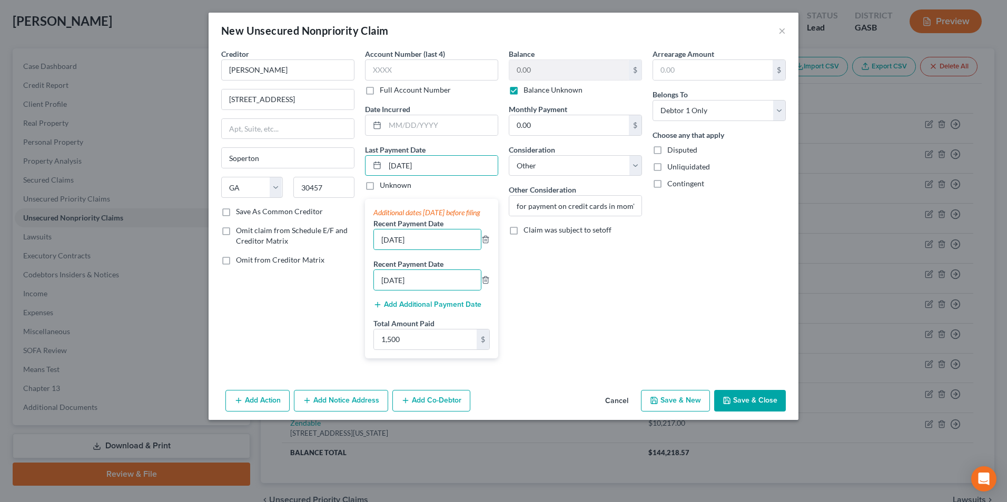
click at [765, 411] on button "Save & Close" at bounding box center [750, 401] width 72 height 22
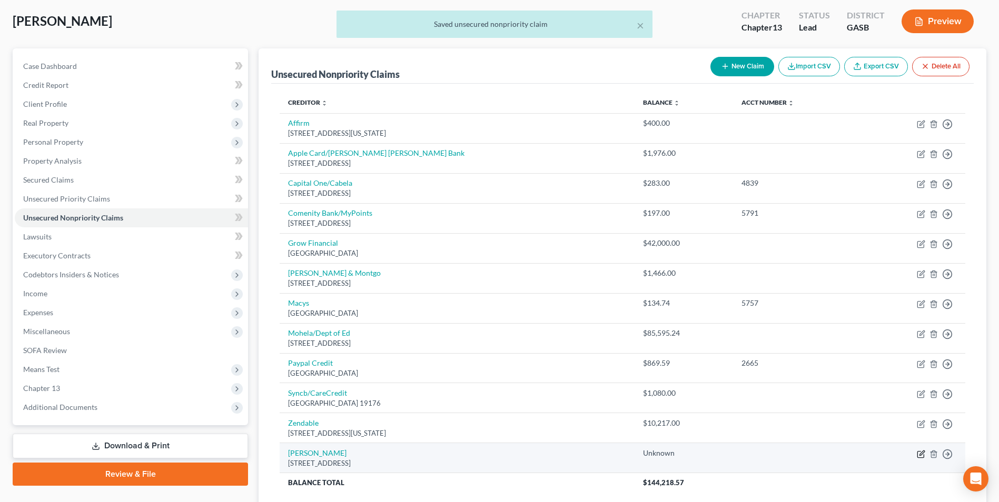
click at [920, 451] on icon "button" at bounding box center [921, 454] width 8 height 8
select select "10"
select select "14"
select select "0"
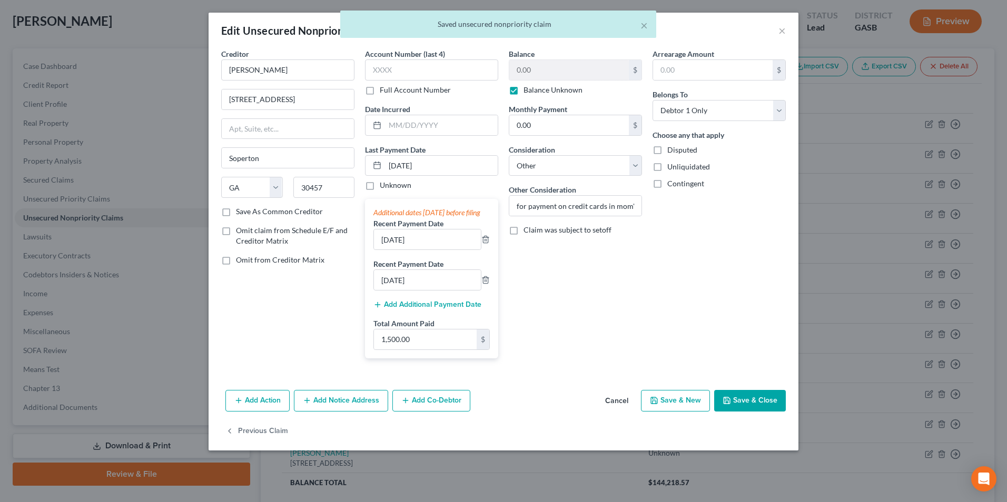
click at [236, 233] on label "Omit claim from Schedule E/F and Creditor Matrix" at bounding box center [295, 235] width 118 height 21
click at [240, 232] on input "Omit claim from Schedule E/F and Creditor Matrix" at bounding box center [243, 228] width 7 height 7
checkbox input "true"
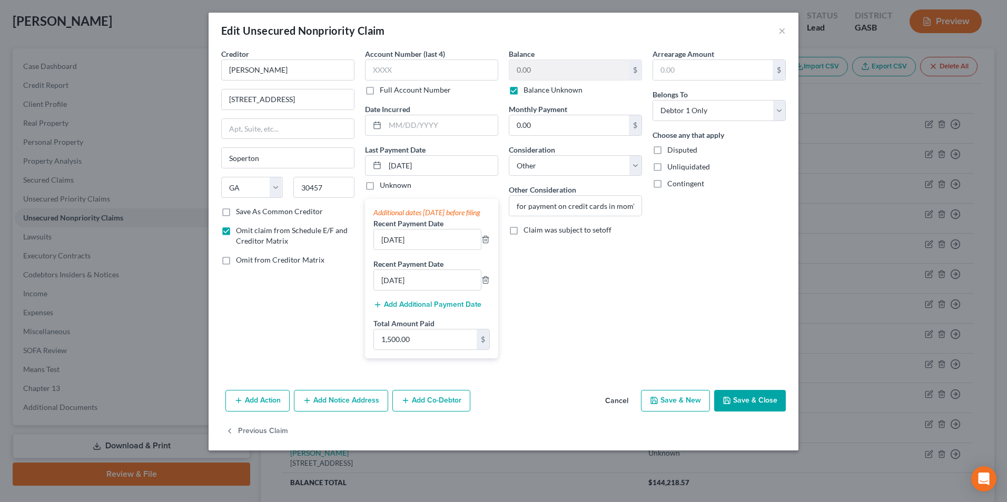
click at [749, 412] on button "Save & Close" at bounding box center [750, 401] width 72 height 22
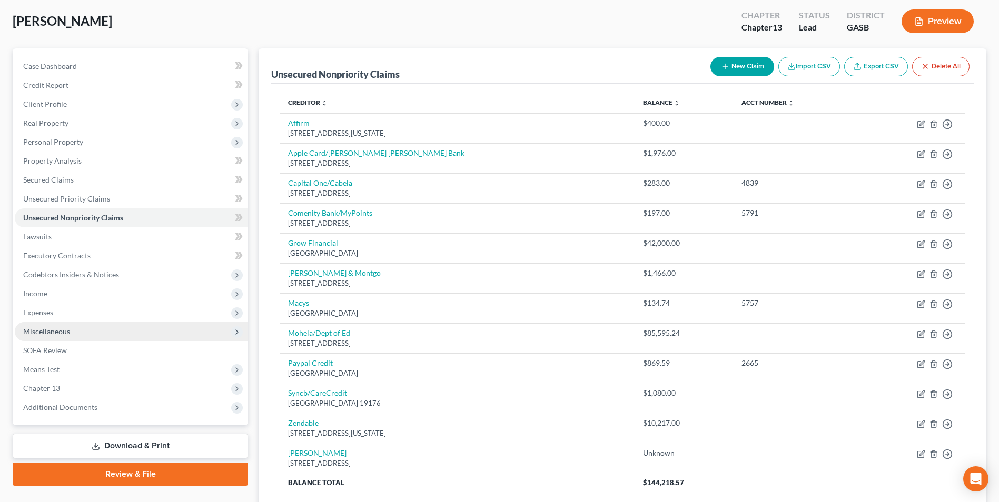
click at [28, 332] on span "Miscellaneous" at bounding box center [46, 331] width 47 height 9
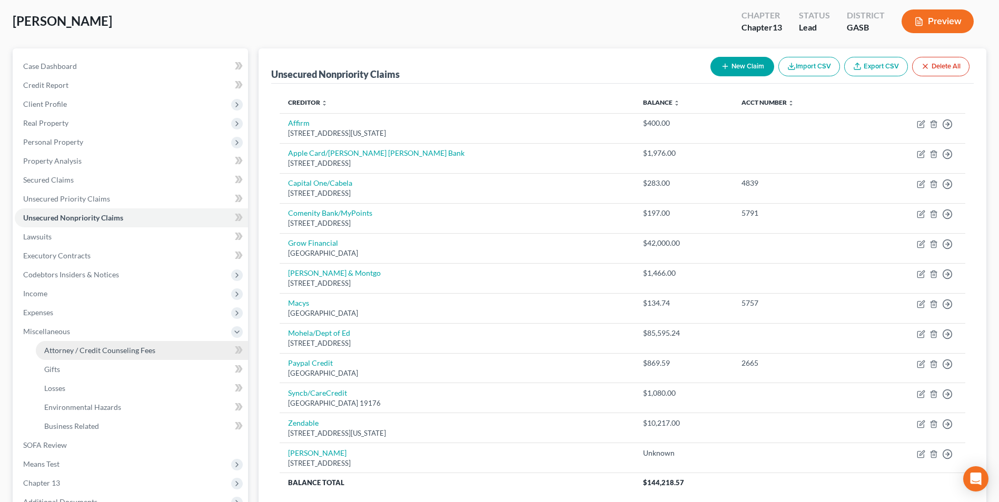
click at [96, 352] on span "Attorney / Credit Counseling Fees" at bounding box center [99, 350] width 111 height 9
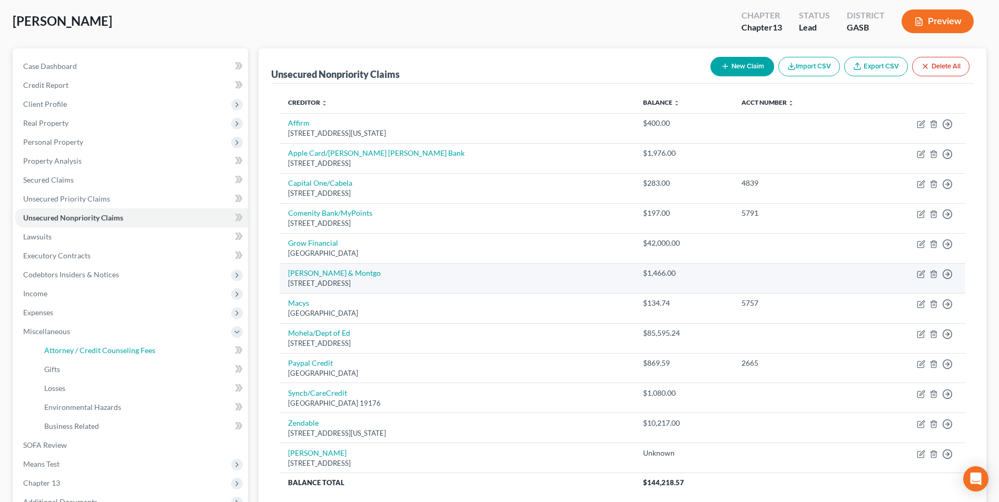
select select "0"
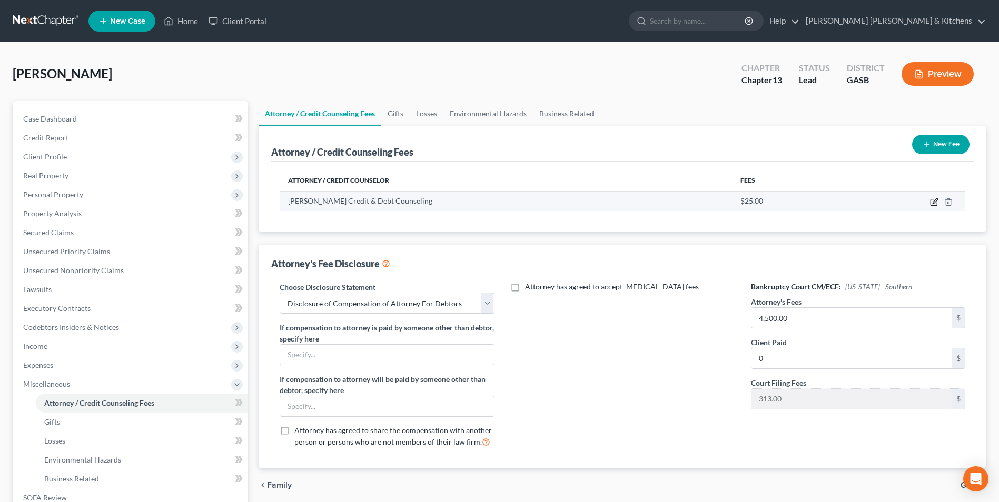
click at [936, 198] on icon "button" at bounding box center [934, 202] width 8 height 8
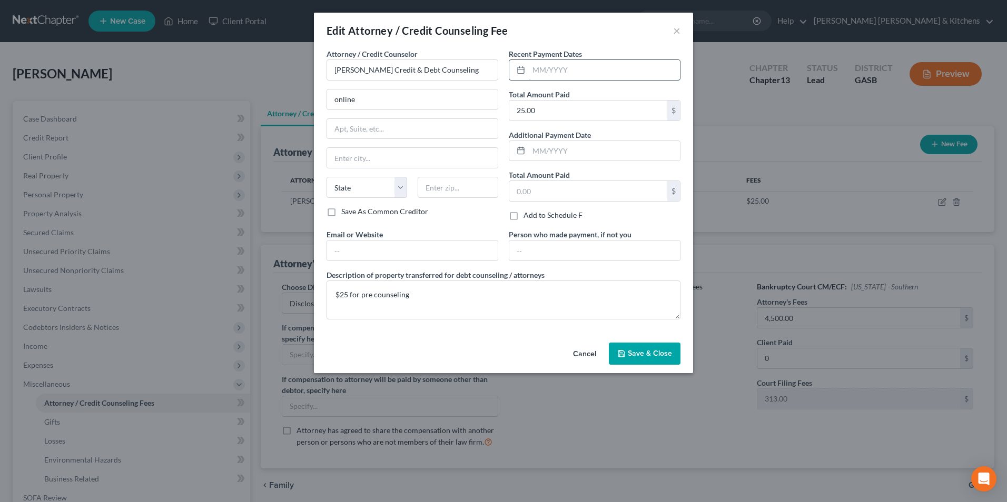
click at [604, 78] on input "text" at bounding box center [604, 70] width 151 height 20
type input "[DATE]"
click at [647, 356] on span "Save & Close" at bounding box center [650, 353] width 44 height 9
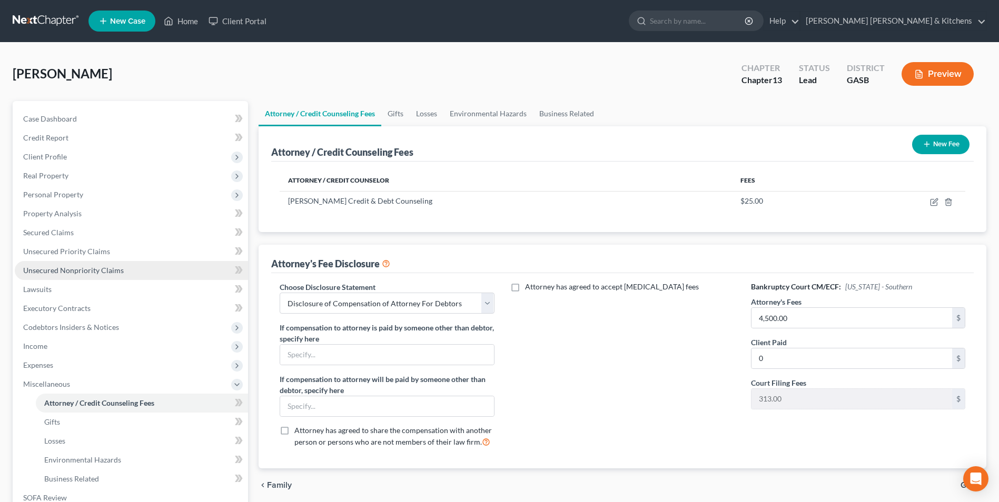
click at [57, 273] on span "Unsecured Nonpriority Claims" at bounding box center [73, 270] width 101 height 9
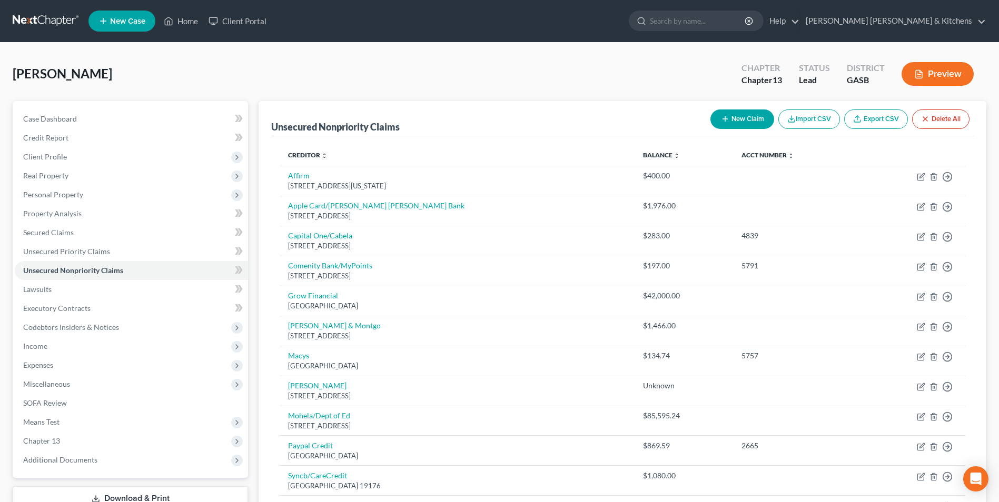
click at [721, 126] on button "New Claim" at bounding box center [742, 119] width 64 height 19
select select "0"
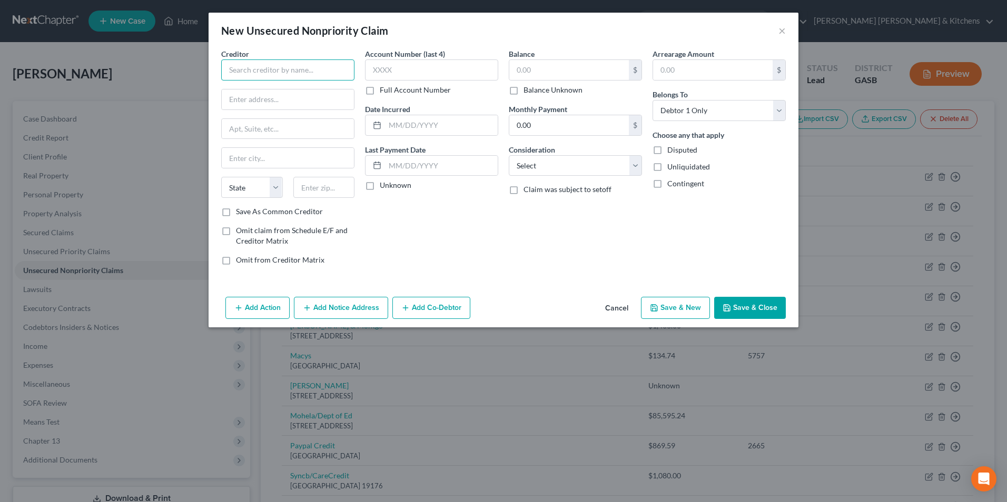
click at [283, 69] on input "text" at bounding box center [287, 69] width 133 height 21
type input "[PERSON_NAME]"
type input "[STREET_ADDRESS]"
type input "30457"
type input "Soperton"
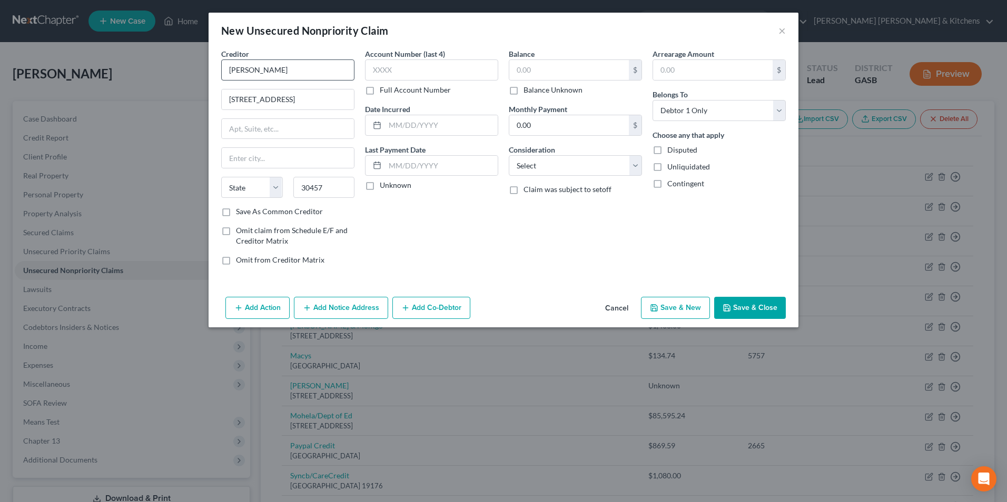
select select "10"
click at [236, 228] on label "Omit claim from Schedule E/F and Creditor Matrix" at bounding box center [295, 235] width 118 height 21
click at [240, 228] on input "Omit claim from Schedule E/F and Creditor Matrix" at bounding box center [243, 228] width 7 height 7
checkbox input "true"
click at [409, 166] on input "text" at bounding box center [441, 166] width 113 height 20
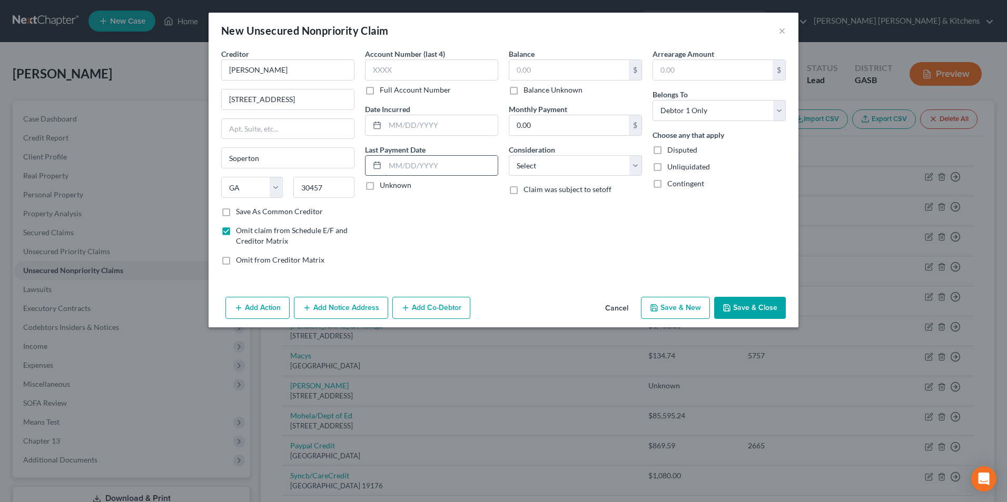
type input "[DATE]"
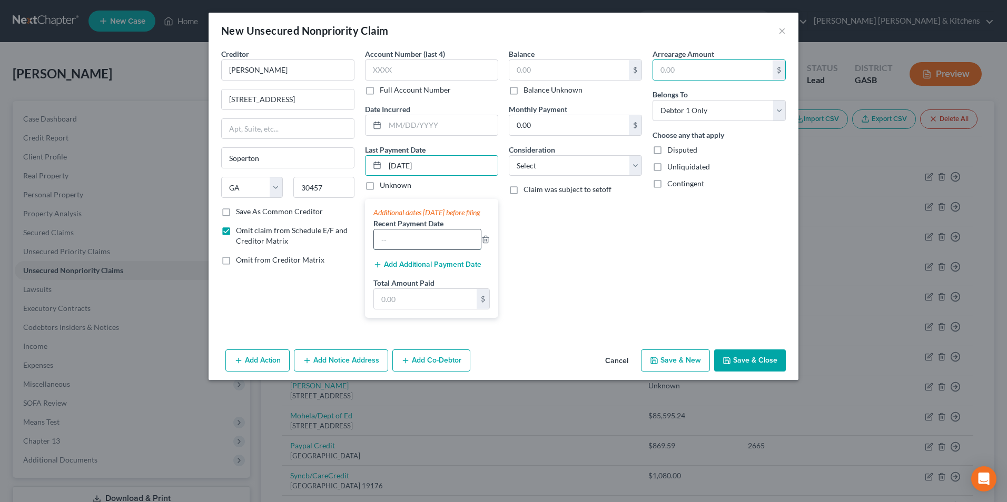
click at [402, 247] on input "text" at bounding box center [427, 240] width 107 height 20
type input "[DATE]"
type input "1,500"
type input "42,000"
click at [393, 269] on button "Add Additional Payment Date" at bounding box center [427, 265] width 108 height 8
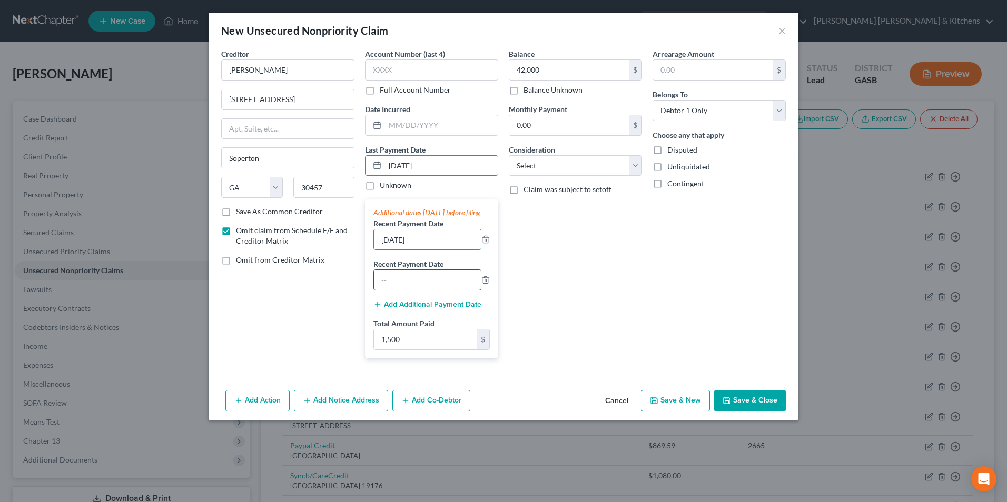
click at [402, 290] on input "text" at bounding box center [427, 280] width 107 height 20
type input "[DATE]"
click at [404, 345] on input "1,500" at bounding box center [425, 340] width 103 height 20
type input "1,500"
type input "0"
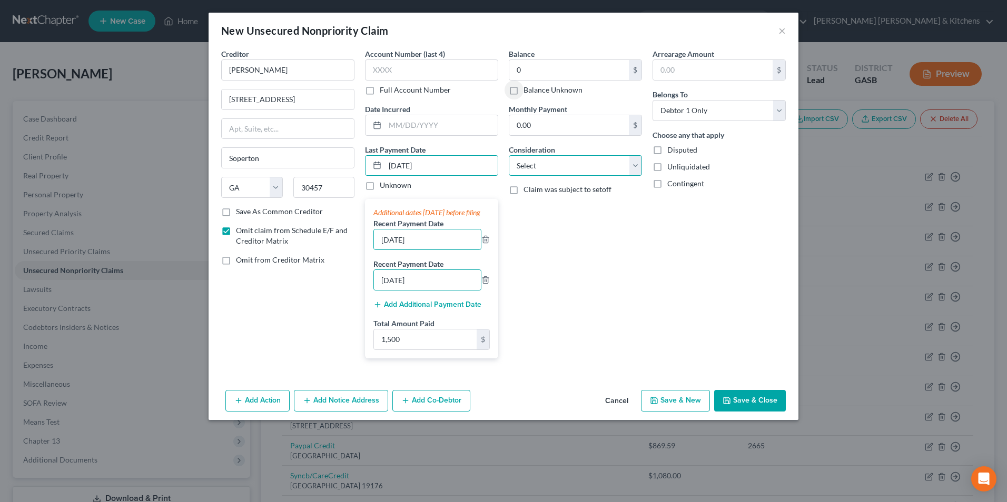
drag, startPoint x: 539, startPoint y: 161, endPoint x: 546, endPoint y: 171, distance: 12.1
click at [539, 161] on select "Select Cable / Satellite Services Collection Agency Credit Card Debt Debt Couns…" at bounding box center [575, 165] width 133 height 21
select select "14"
click at [509, 155] on select "Select Cable / Satellite Services Collection Agency Credit Card Debt Debt Couns…" at bounding box center [575, 165] width 133 height 21
type input "monthly rent"
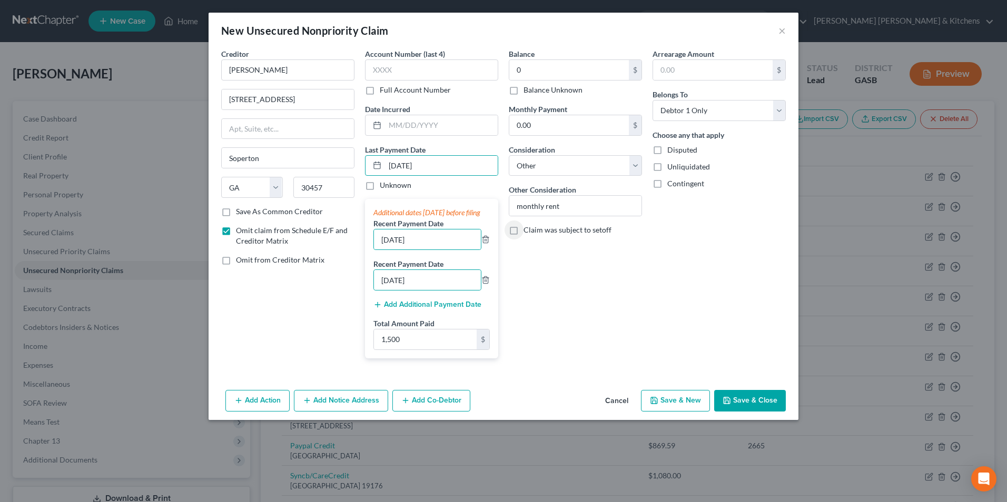
click at [747, 412] on button "Save & Close" at bounding box center [750, 401] width 72 height 22
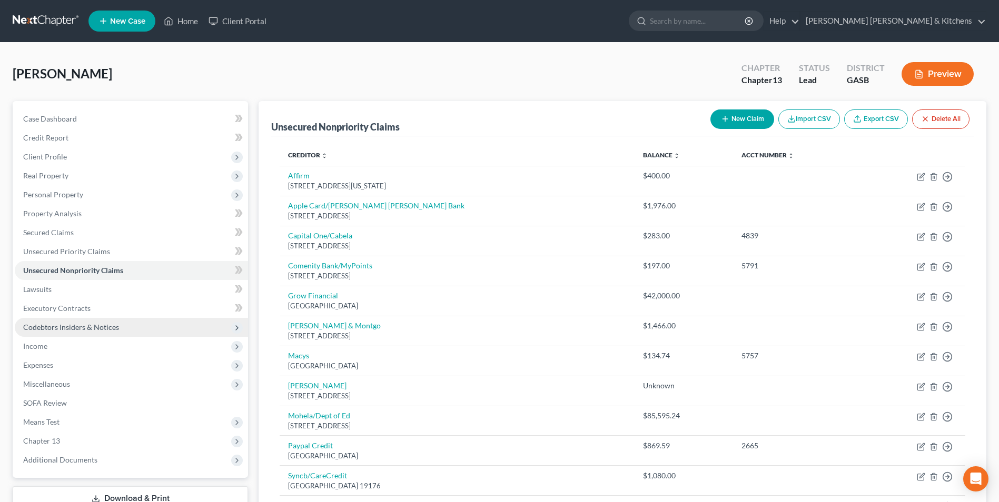
click at [48, 330] on span "Codebtors Insiders & Notices" at bounding box center [71, 327] width 96 height 9
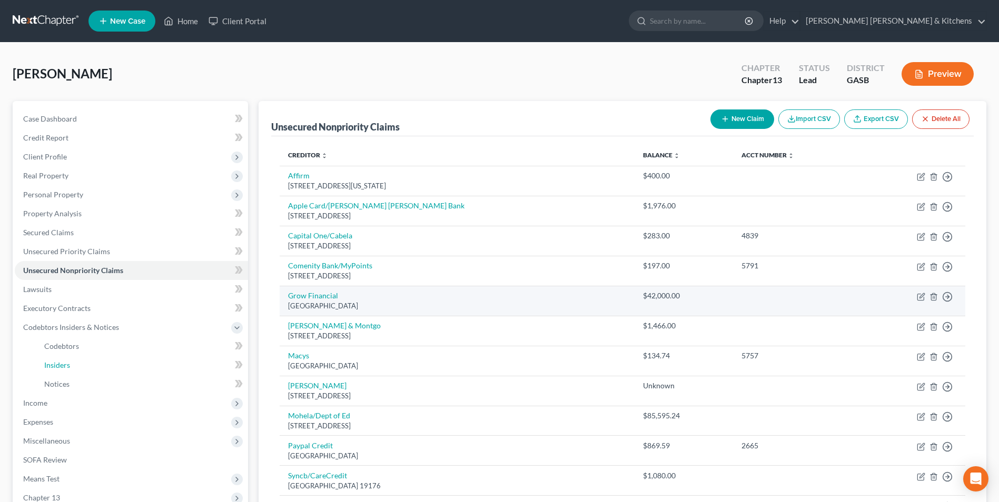
drag, startPoint x: 70, startPoint y: 365, endPoint x: 455, endPoint y: 310, distance: 389.9
click at [70, 365] on span "Insiders" at bounding box center [57, 365] width 26 height 9
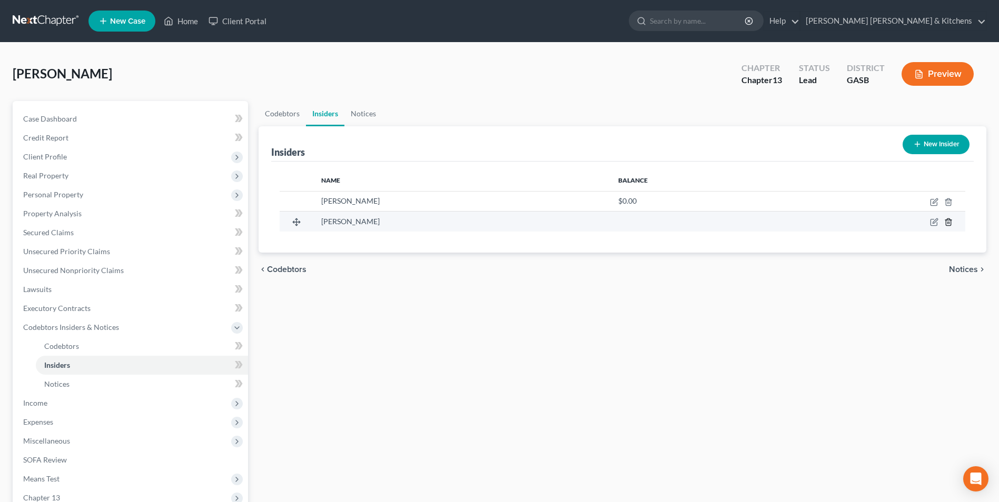
click at [946, 221] on icon "button" at bounding box center [948, 222] width 5 height 7
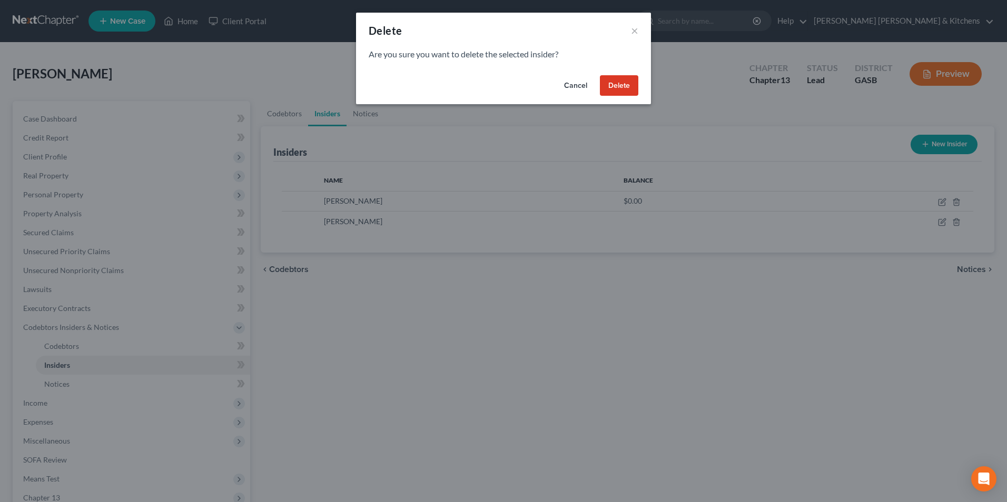
click at [613, 91] on button "Delete" at bounding box center [619, 85] width 38 height 21
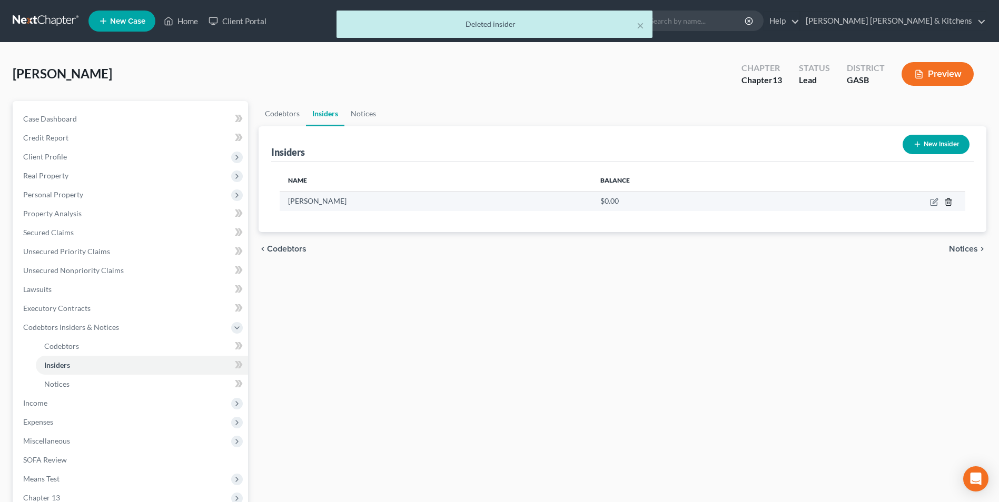
click at [948, 200] on icon "button" at bounding box center [948, 202] width 8 height 8
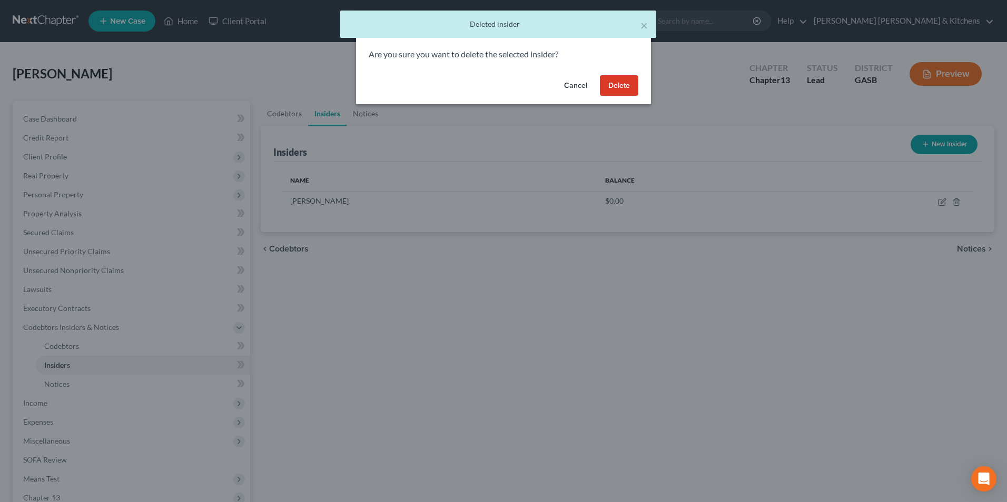
click at [624, 91] on button "Delete" at bounding box center [619, 85] width 38 height 21
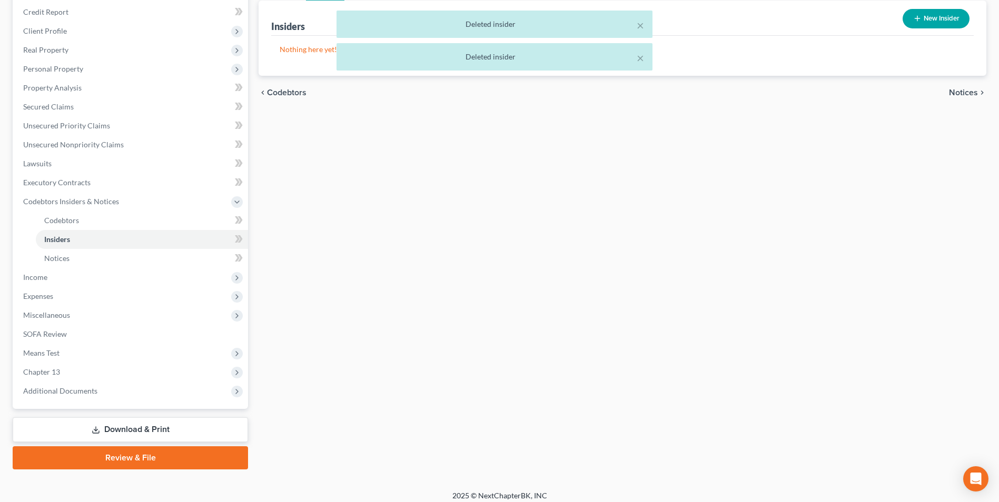
scroll to position [133, 0]
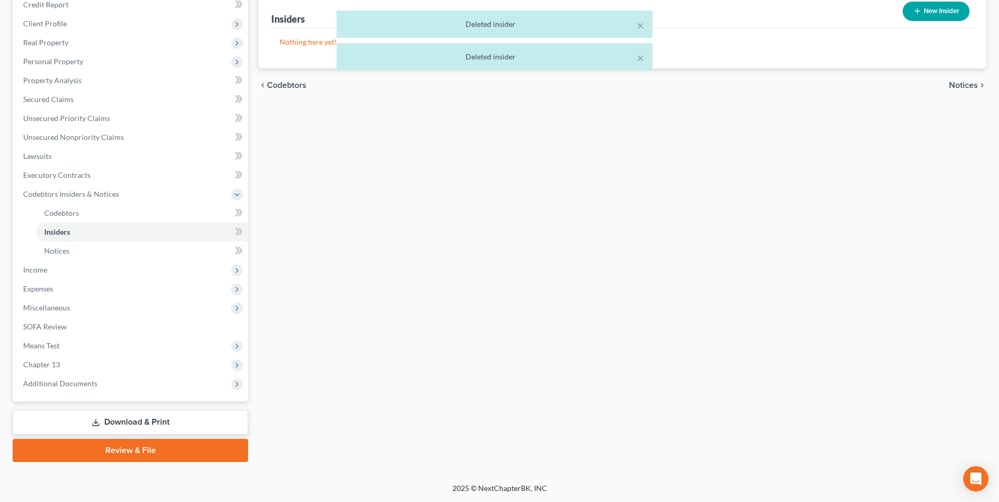
click at [121, 423] on link "Download & Print" at bounding box center [130, 422] width 235 height 25
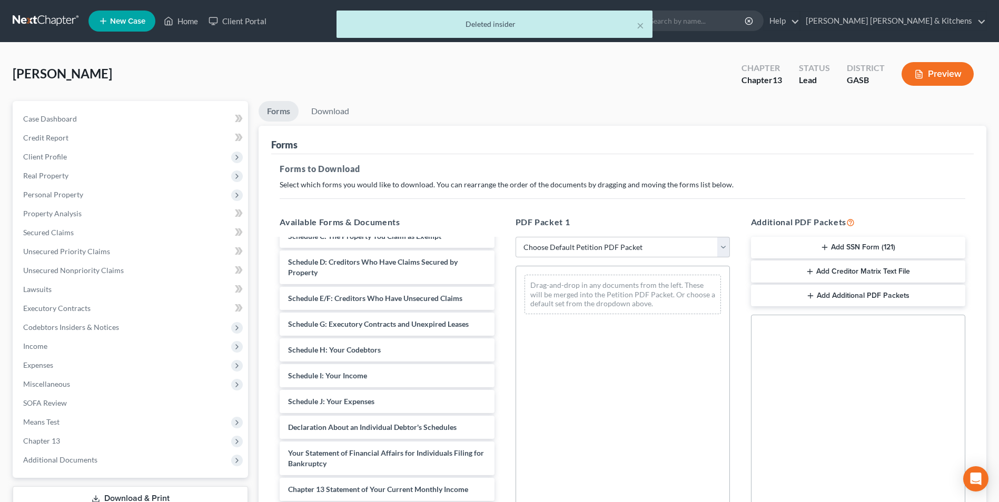
scroll to position [147, 0]
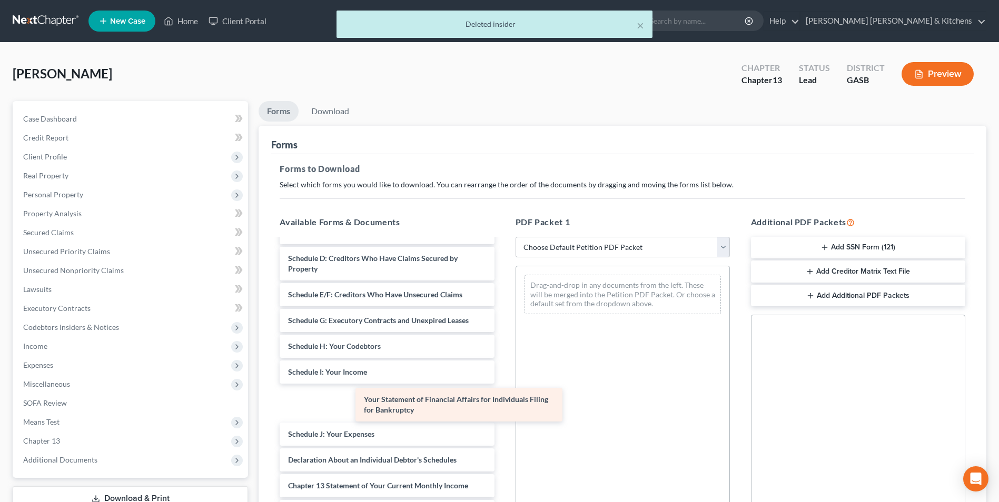
drag, startPoint x: 441, startPoint y: 447, endPoint x: 629, endPoint y: 295, distance: 241.5
click at [502, 296] on div "Your Statement of Financial Affairs for Individuals Filing for Bankruptcy Decla…" at bounding box center [386, 364] width 231 height 545
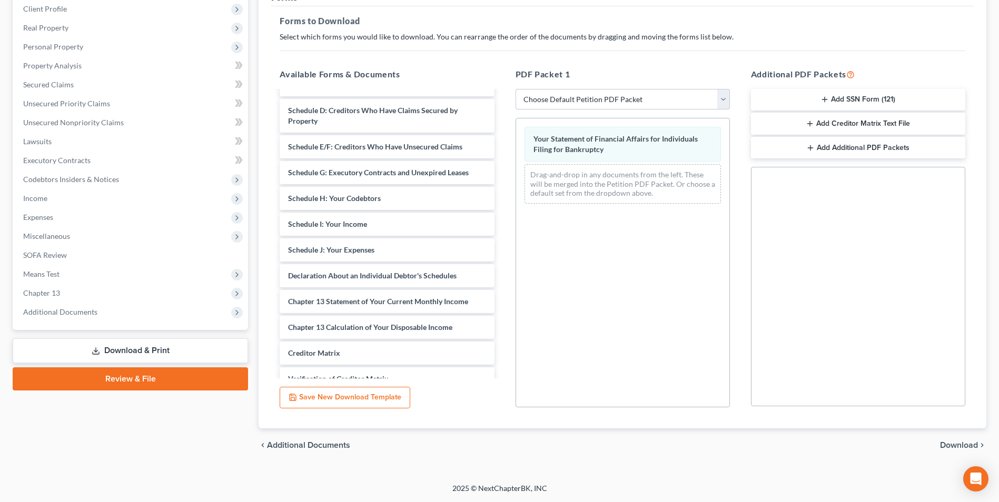
click at [955, 448] on span "Download" at bounding box center [959, 445] width 38 height 8
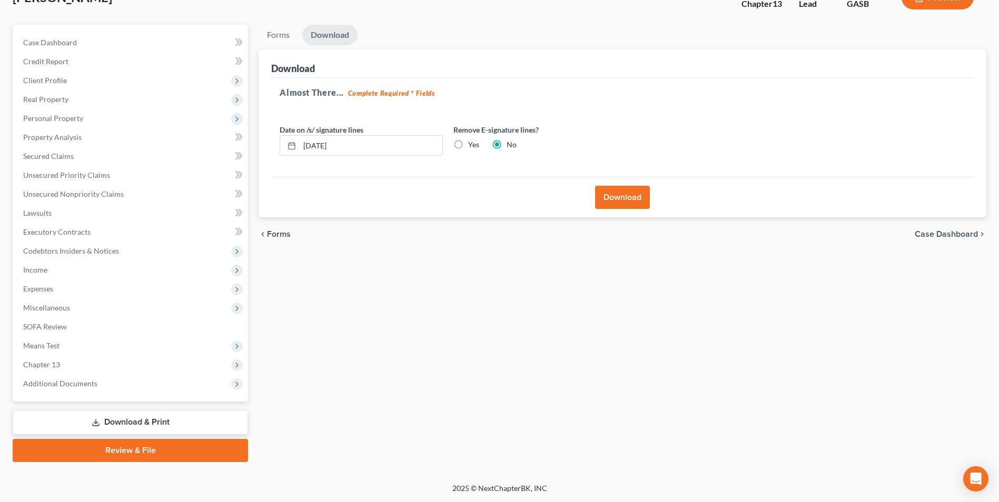
click at [629, 198] on button "Download" at bounding box center [622, 197] width 55 height 23
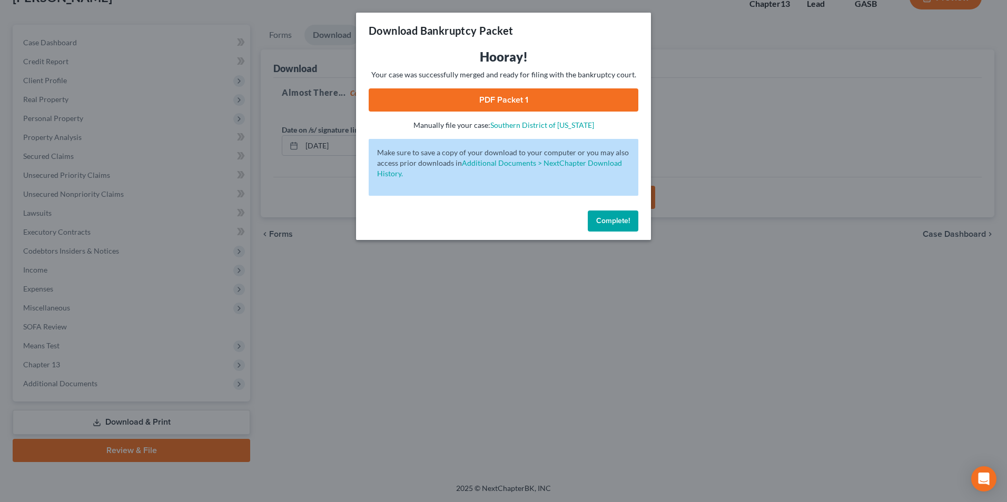
drag, startPoint x: 505, startPoint y: 108, endPoint x: 513, endPoint y: 156, distance: 48.6
click at [505, 108] on link "PDF Packet 1" at bounding box center [504, 99] width 270 height 23
click at [345, 381] on div "Download Bankruptcy Packet Hooray! Your case was successfully merged and ready …" at bounding box center [503, 251] width 1007 height 502
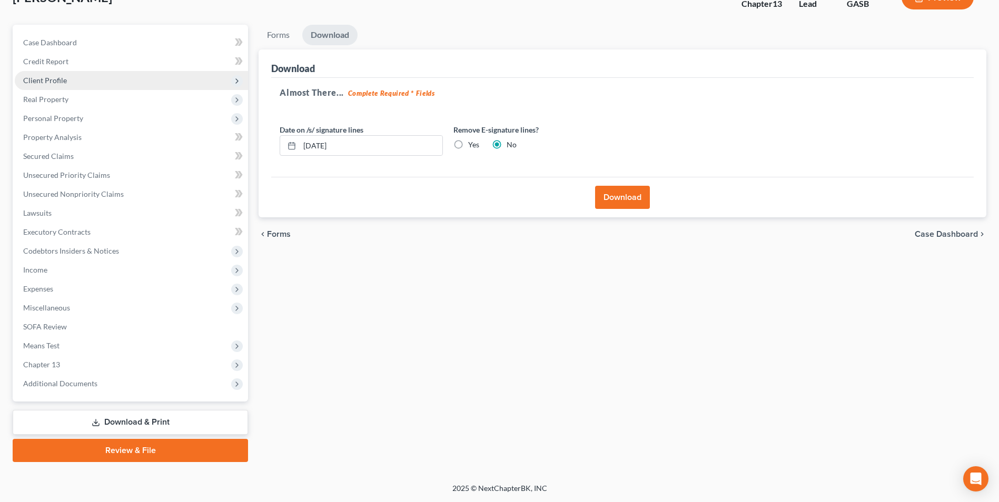
click at [32, 83] on span "Client Profile" at bounding box center [45, 80] width 44 height 9
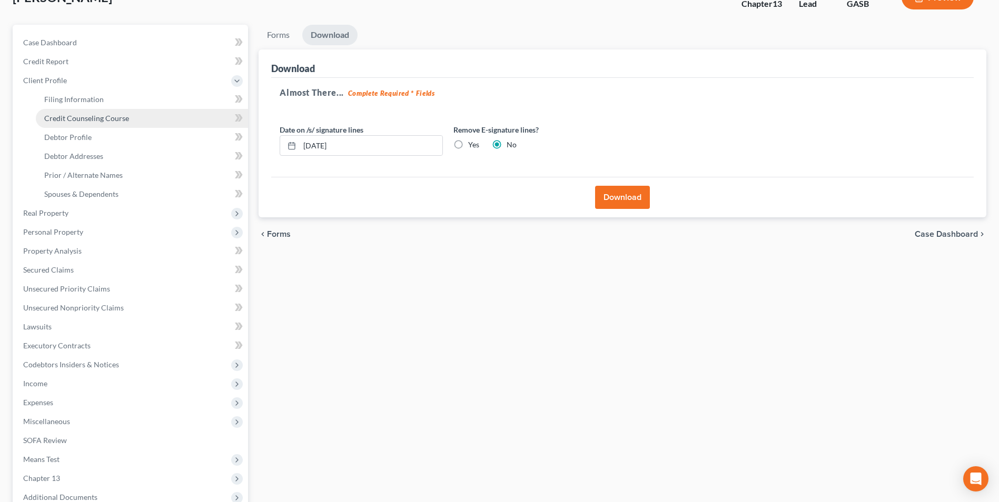
click at [58, 124] on link "Credit Counseling Course" at bounding box center [142, 118] width 212 height 19
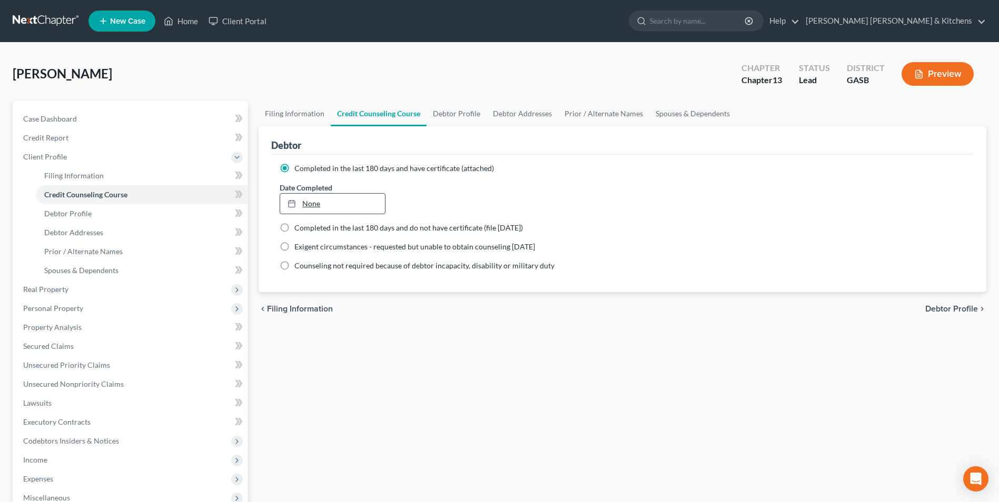
click at [314, 204] on link "None" at bounding box center [332, 204] width 104 height 20
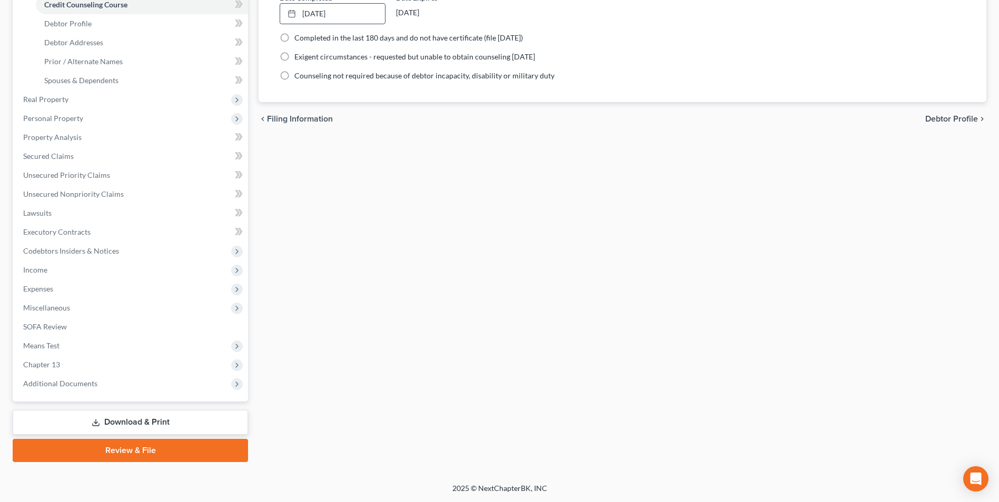
click at [130, 426] on link "Download & Print" at bounding box center [130, 422] width 235 height 25
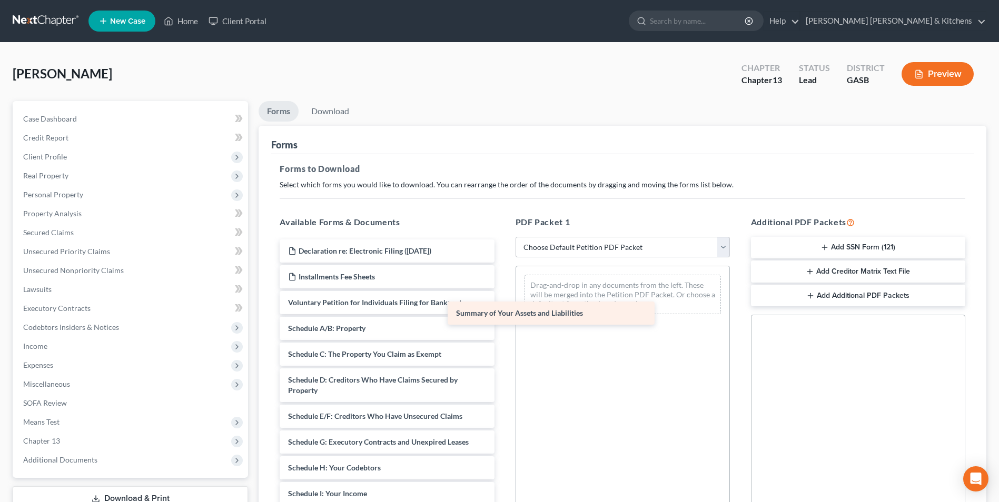
drag, startPoint x: 411, startPoint y: 333, endPoint x: 640, endPoint y: 307, distance: 230.5
click at [502, 307] on div "Summary of Your Assets and Liabilities Declaration re: Electronic Filing ([DATE…" at bounding box center [386, 499] width 231 height 519
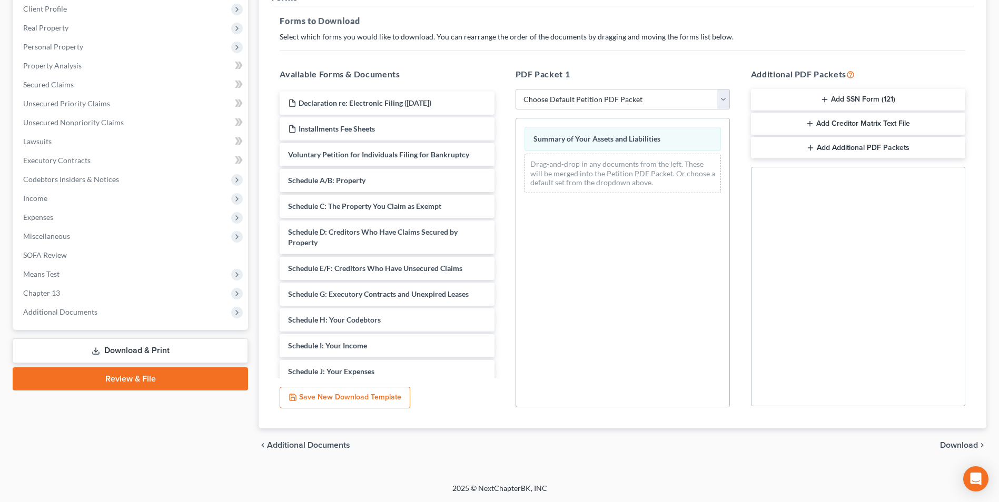
click at [959, 447] on span "Download" at bounding box center [959, 445] width 38 height 8
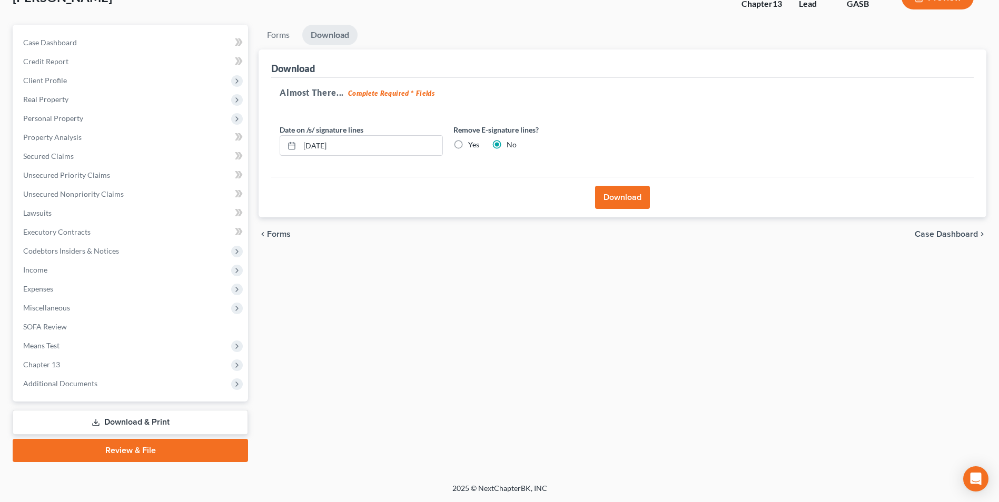
scroll to position [76, 0]
click at [610, 203] on button "Download" at bounding box center [622, 197] width 55 height 23
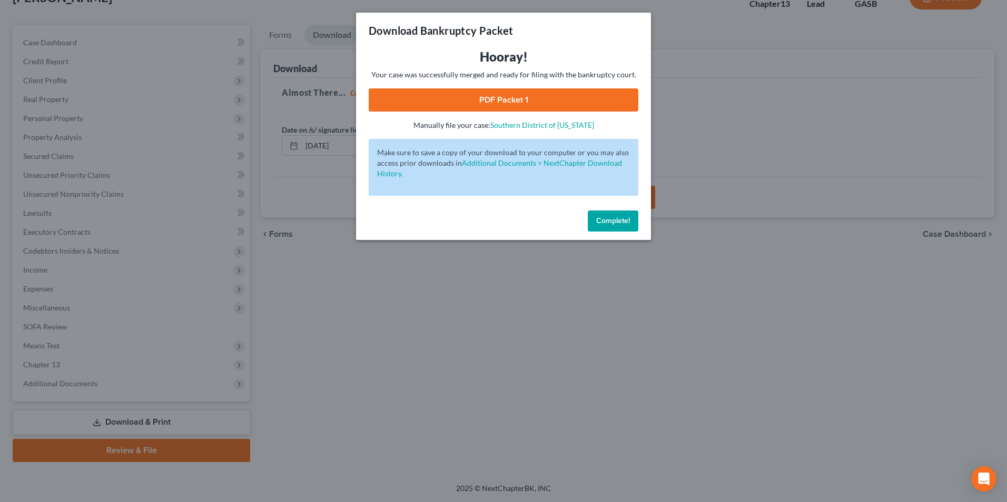
click at [522, 100] on link "PDF Packet 1" at bounding box center [504, 99] width 270 height 23
click at [433, 377] on div "Download Bankruptcy Packet Hooray! Your case was successfully merged and ready …" at bounding box center [503, 251] width 1007 height 502
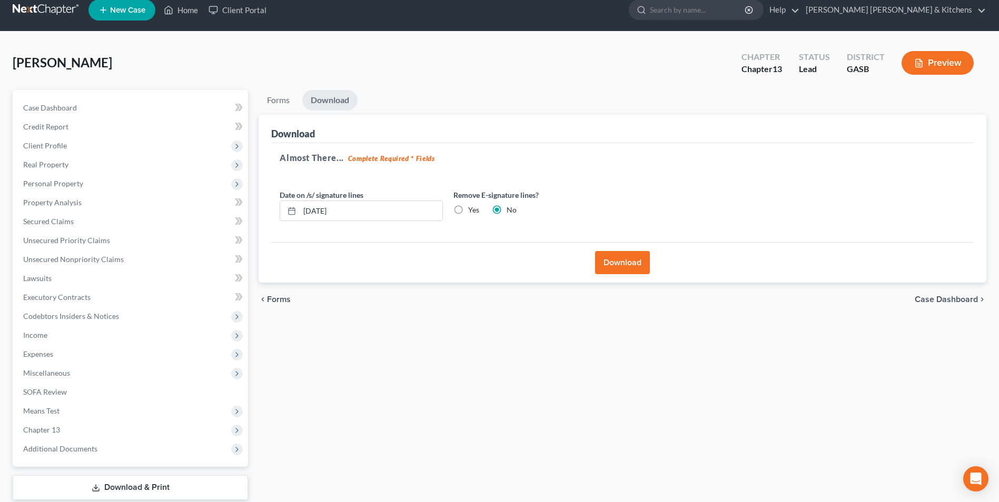
scroll to position [0, 0]
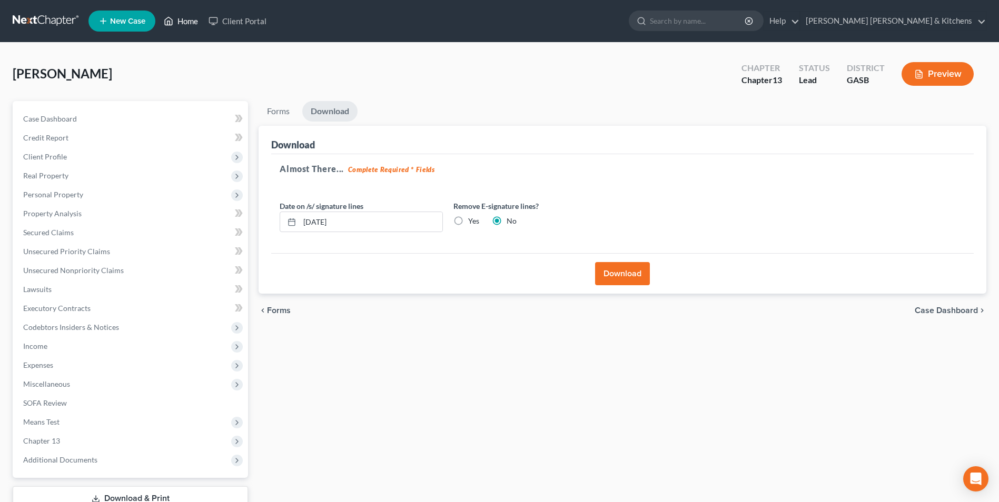
click at [182, 15] on link "Home" at bounding box center [180, 21] width 45 height 19
